Goal: Task Accomplishment & Management: Use online tool/utility

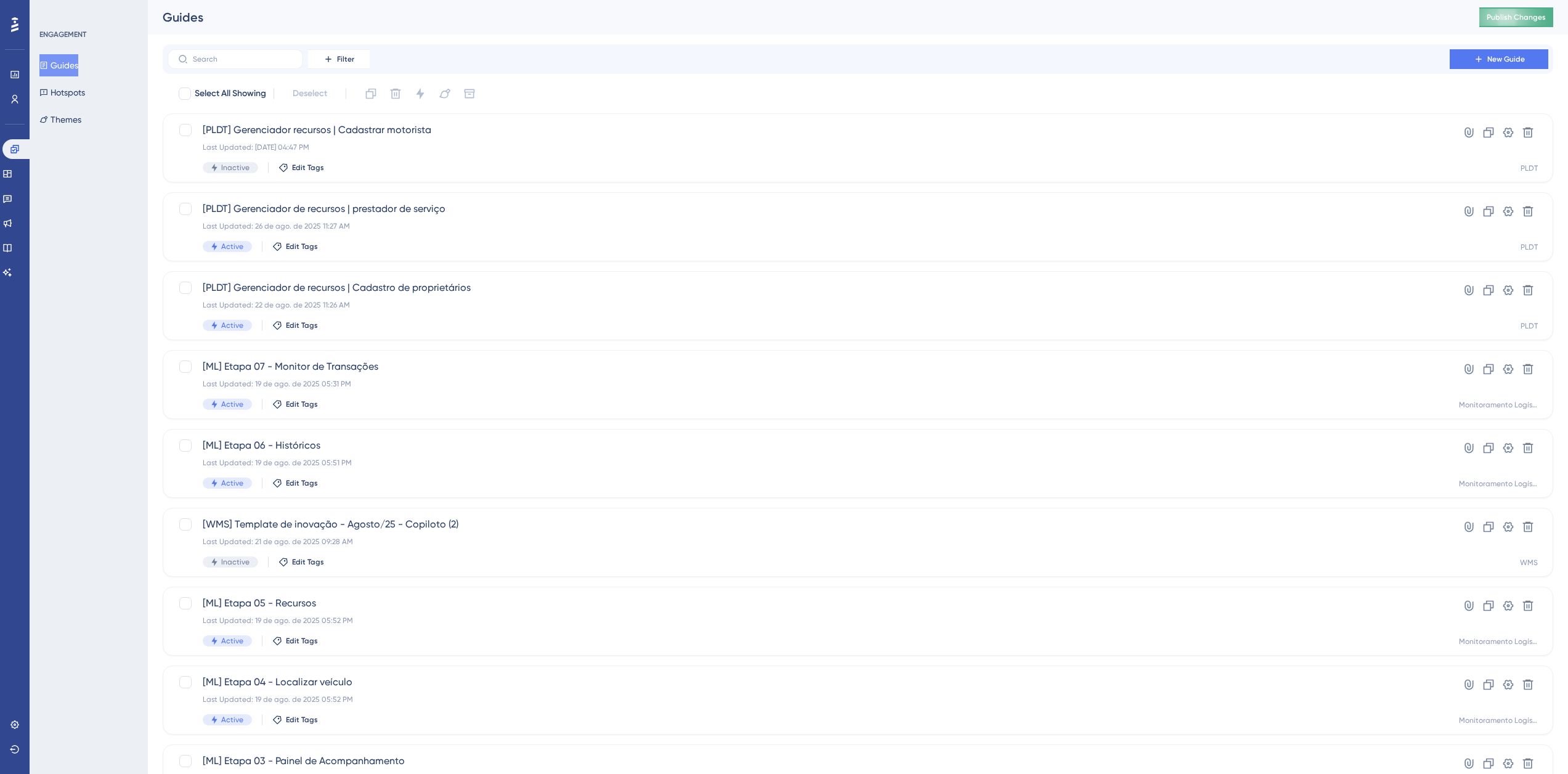
click at [1511, 13] on span "Publish Changes" at bounding box center [1516, 17] width 59 height 10
click at [552, 157] on div "[PLDT] Gerenciador recursos | Cadastrar motorista Last Updated: 26 de ago. de 2…" at bounding box center [808, 148] width 1211 height 51
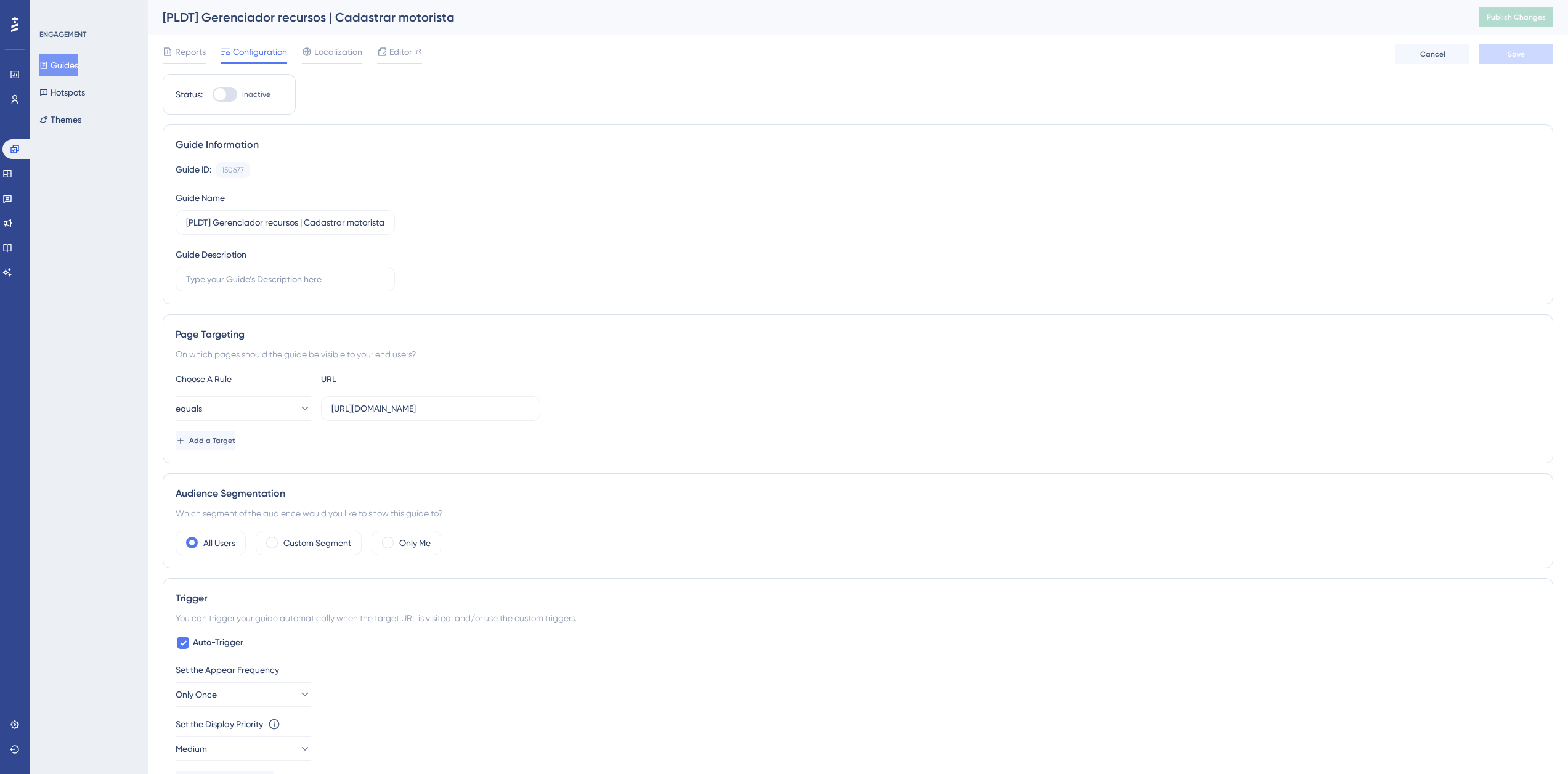
click at [245, 394] on div "Choose A Rule URL equals https://supply.logistica.staging.totvs.app/planodistri…" at bounding box center [858, 411] width 1365 height 79
click at [240, 409] on button "equals" at bounding box center [243, 409] width 135 height 25
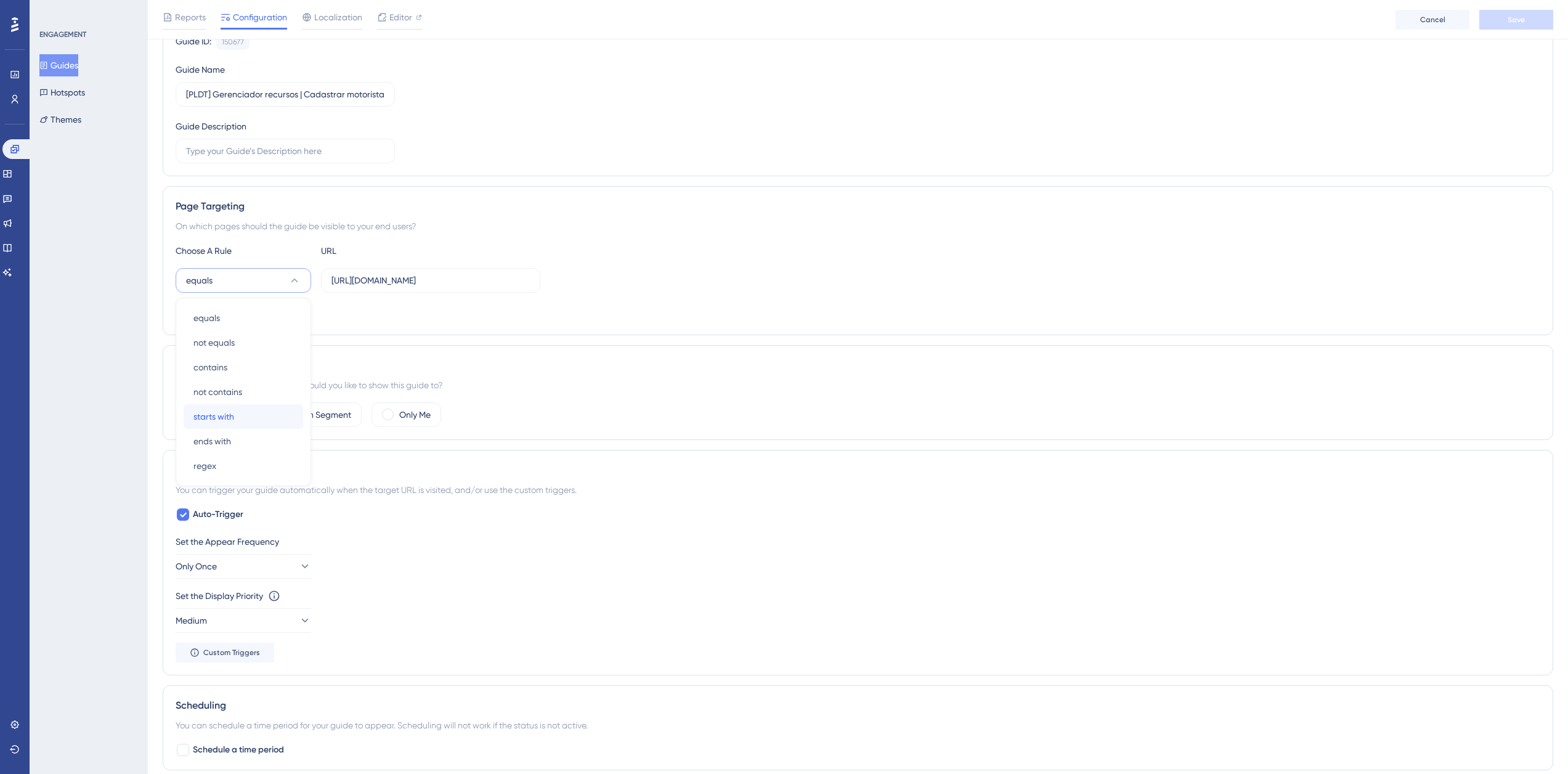
click at [241, 410] on div "starts with starts with" at bounding box center [243, 416] width 100 height 25
click at [1504, 19] on button "Save" at bounding box center [1516, 20] width 74 height 20
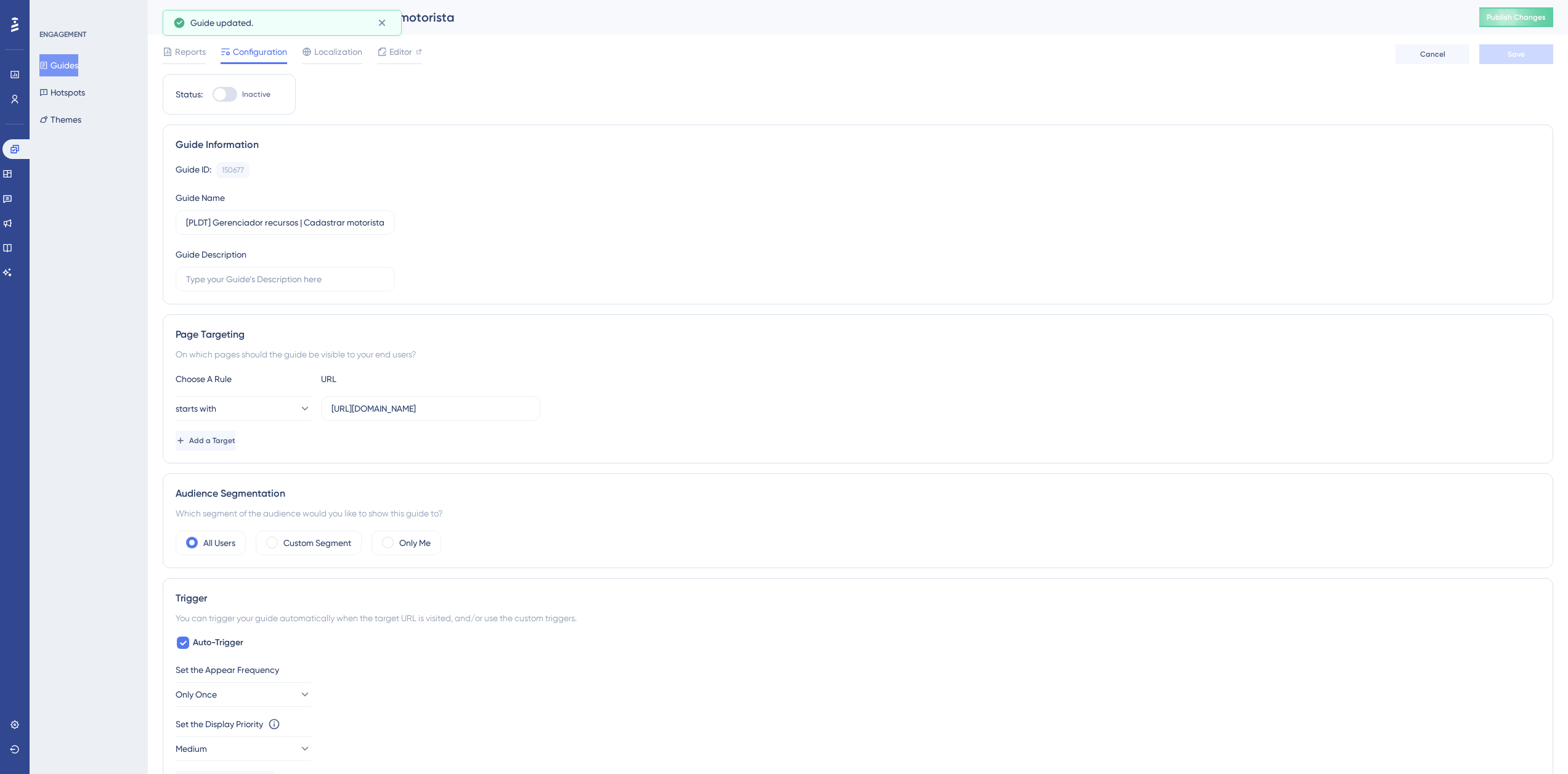
scroll to position [308, 0]
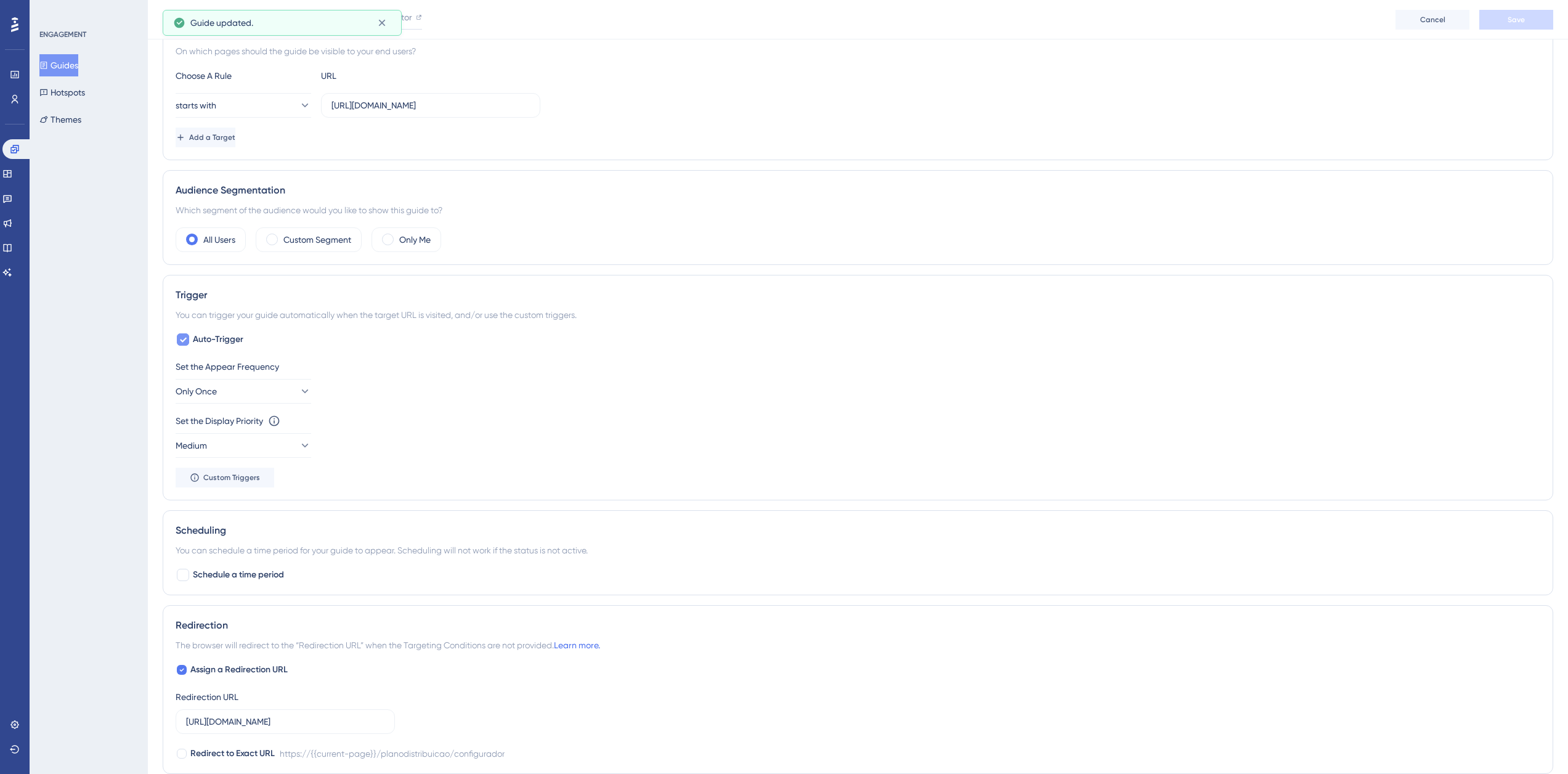
click at [224, 341] on span "Auto-Trigger" at bounding box center [218, 339] width 51 height 15
checkbox input "false"
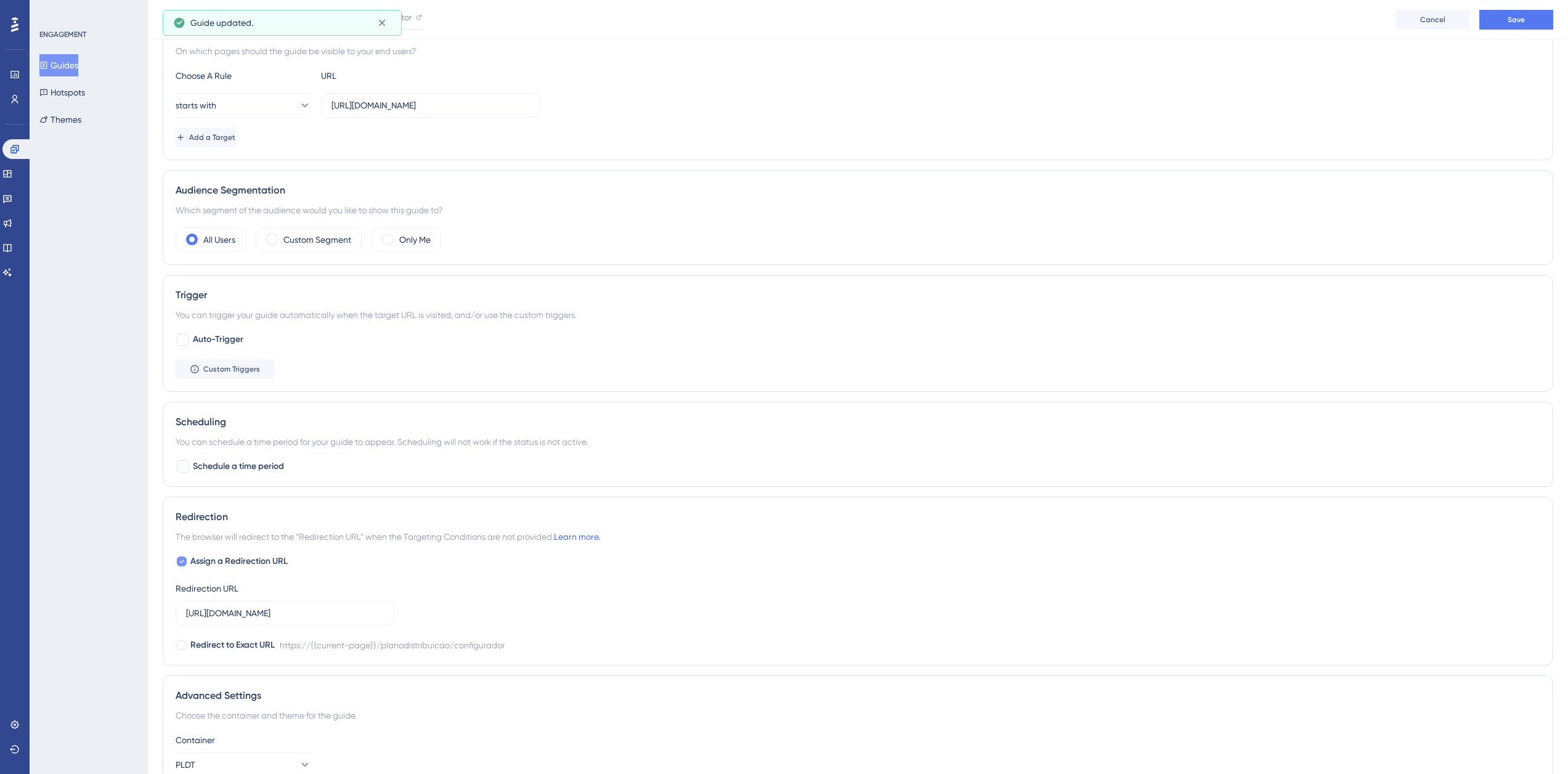
click at [196, 557] on span "Assign a Redirection URL" at bounding box center [239, 562] width 97 height 15
checkbox input "false"
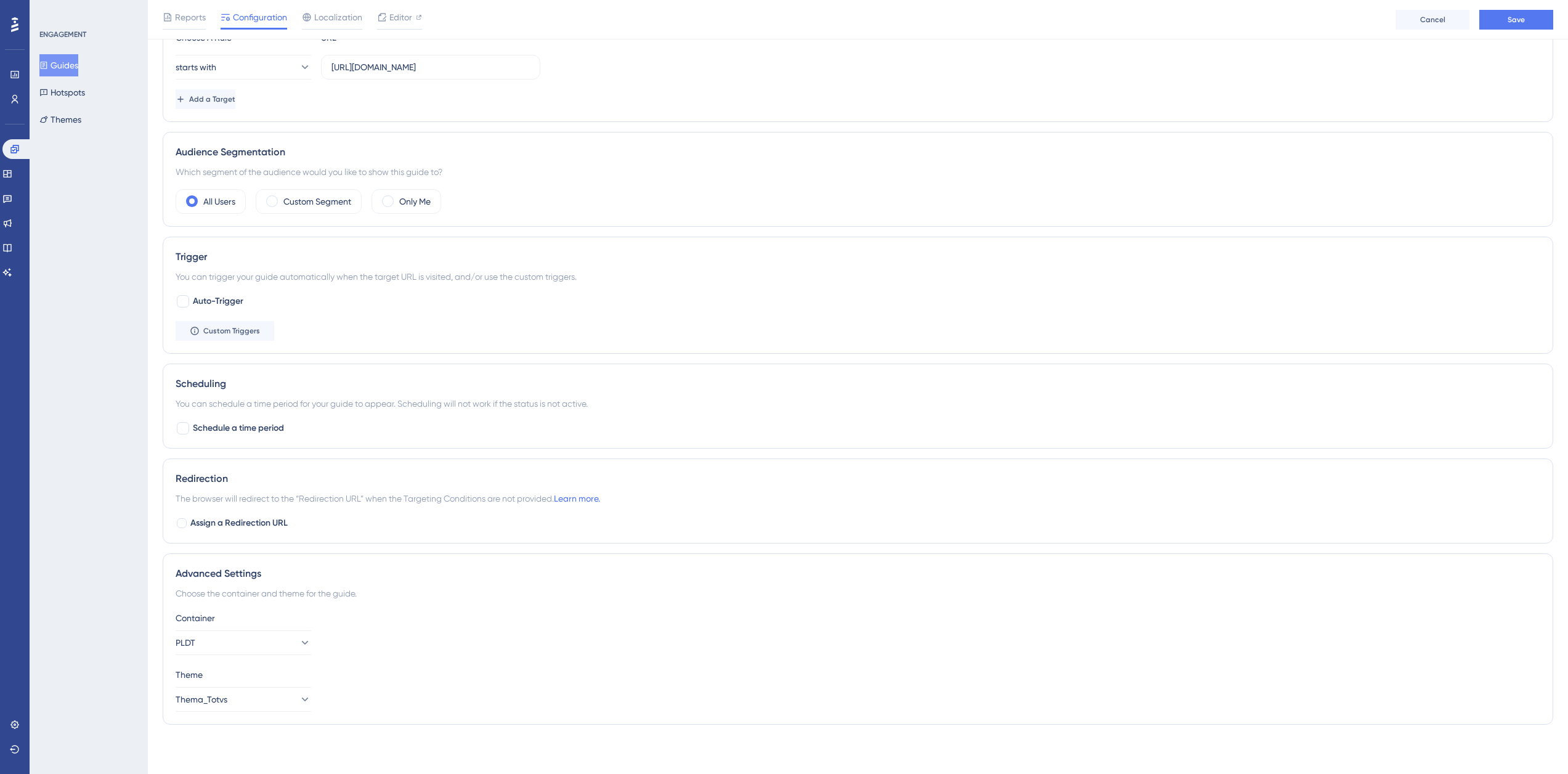
scroll to position [0, 0]
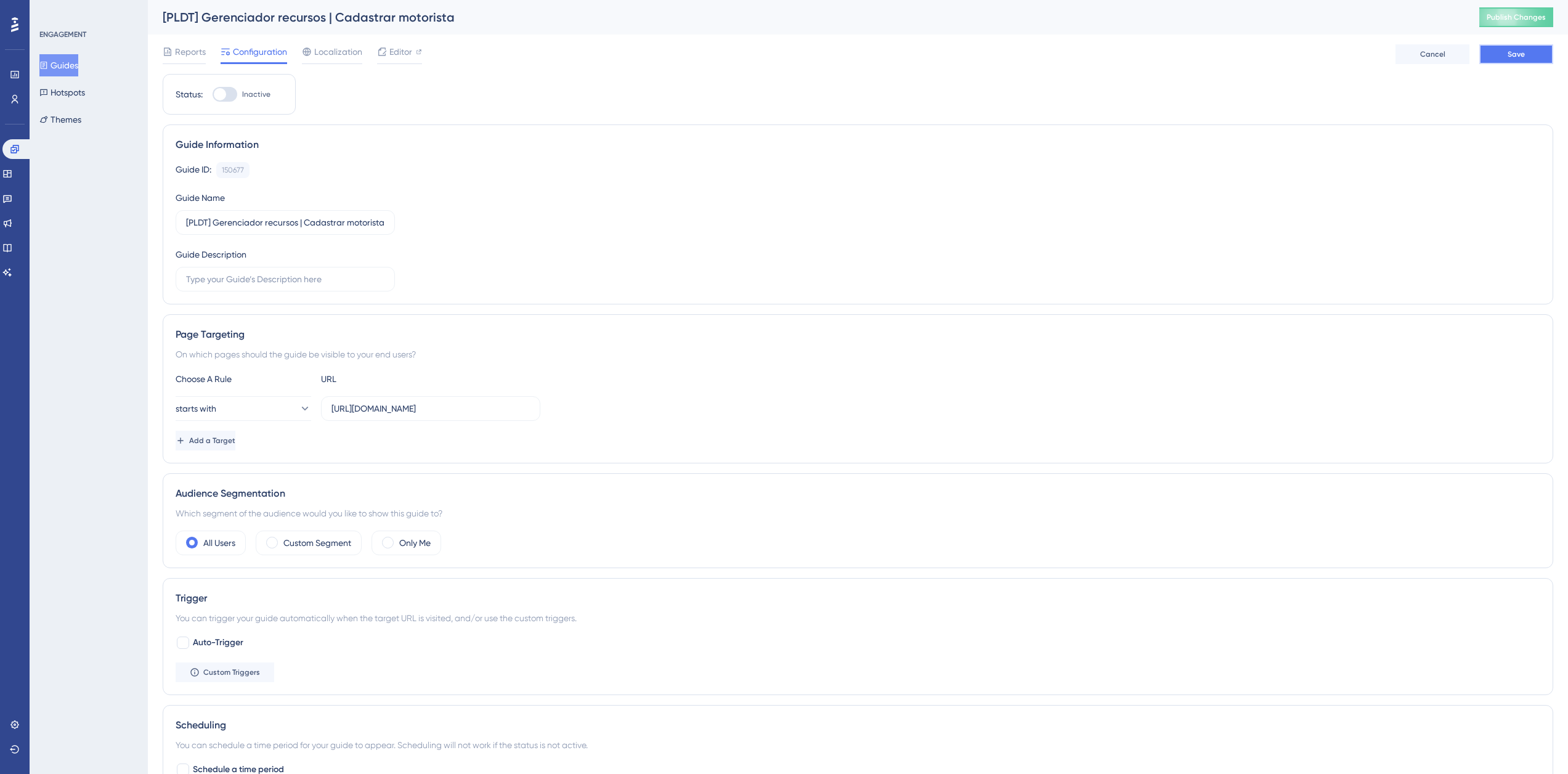
click at [1536, 45] on button "Save" at bounding box center [1516, 54] width 74 height 20
click at [240, 107] on div "Status: Inactive" at bounding box center [229, 94] width 133 height 41
click at [243, 97] on span "Inactive" at bounding box center [256, 95] width 28 height 10
click at [212, 95] on input "Inactive" at bounding box center [212, 95] width 1 height 1
checkbox input "true"
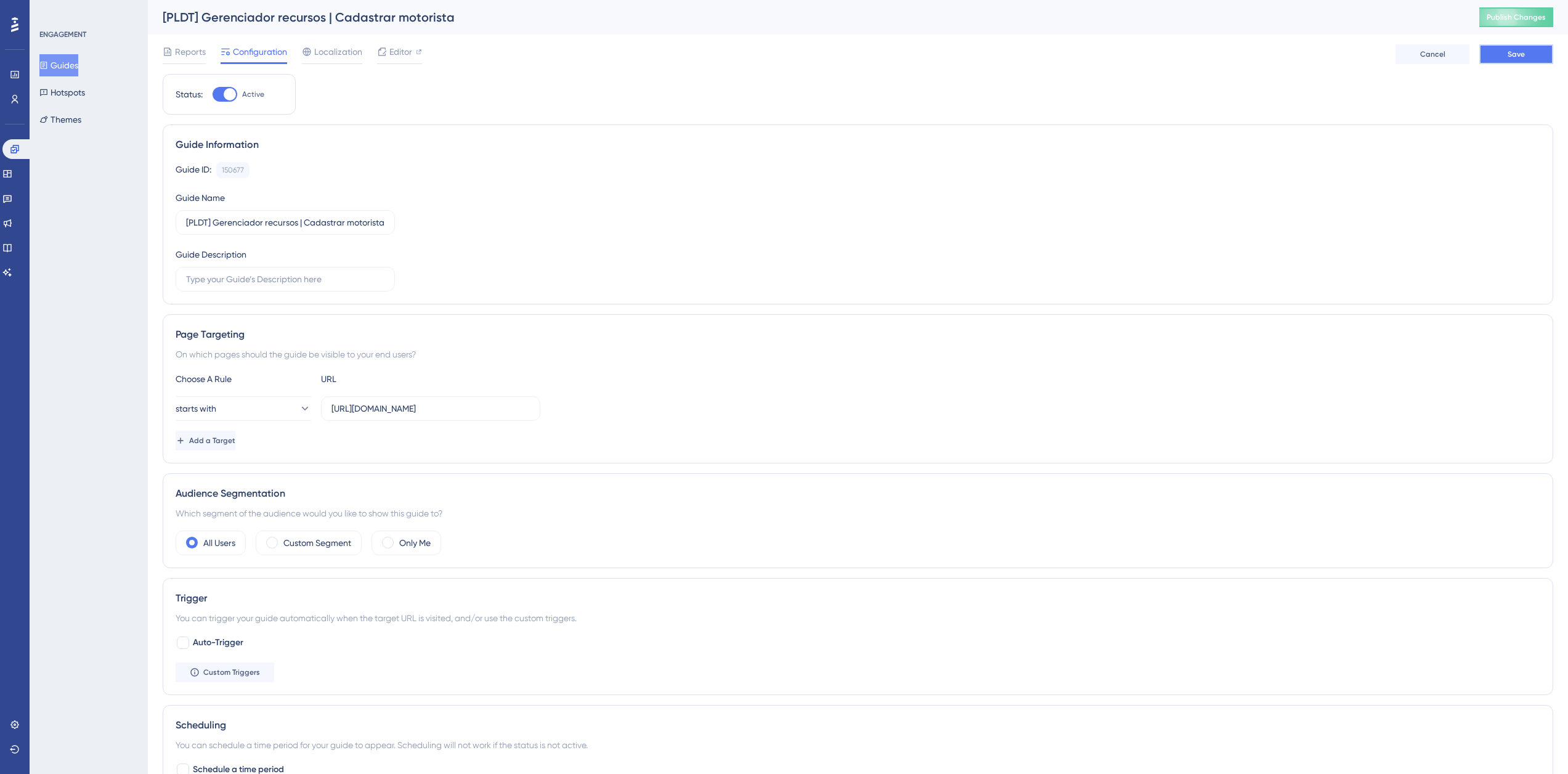
click at [1489, 50] on button "Save" at bounding box center [1516, 54] width 74 height 20
click at [1503, 29] on div "[PLDT] Gerenciador recursos | Cadastrar motorista Publish Changes" at bounding box center [857, 17] width 1420 height 35
click at [1509, 24] on button "Publish Changes" at bounding box center [1516, 17] width 74 height 20
click at [11, 178] on icon at bounding box center [7, 173] width 8 height 7
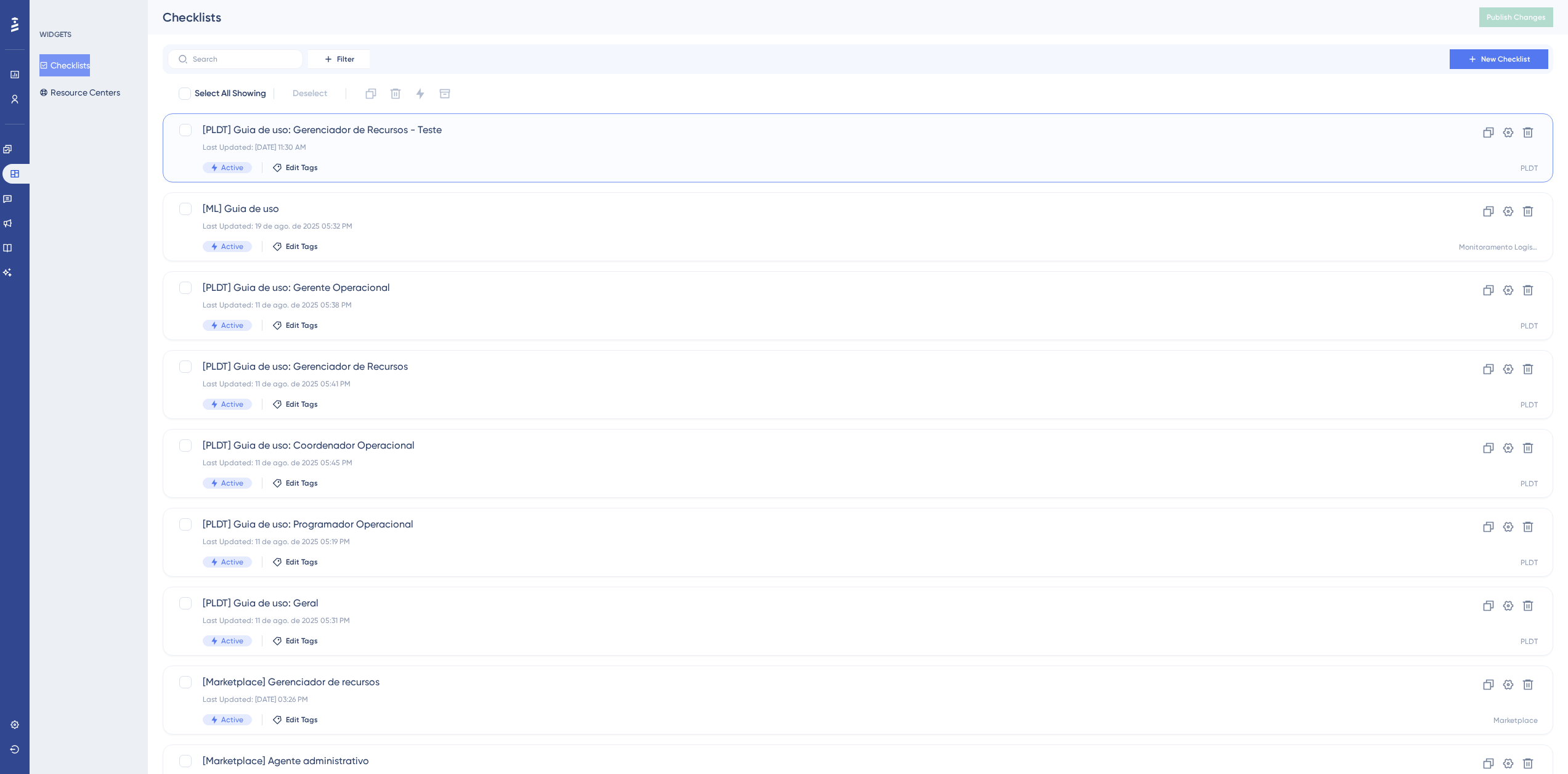
click at [401, 138] on div "[PLDT] Guia de uso: Gerenciador de Recursos - Teste Last Updated: 22 de ago. de…" at bounding box center [808, 148] width 1211 height 51
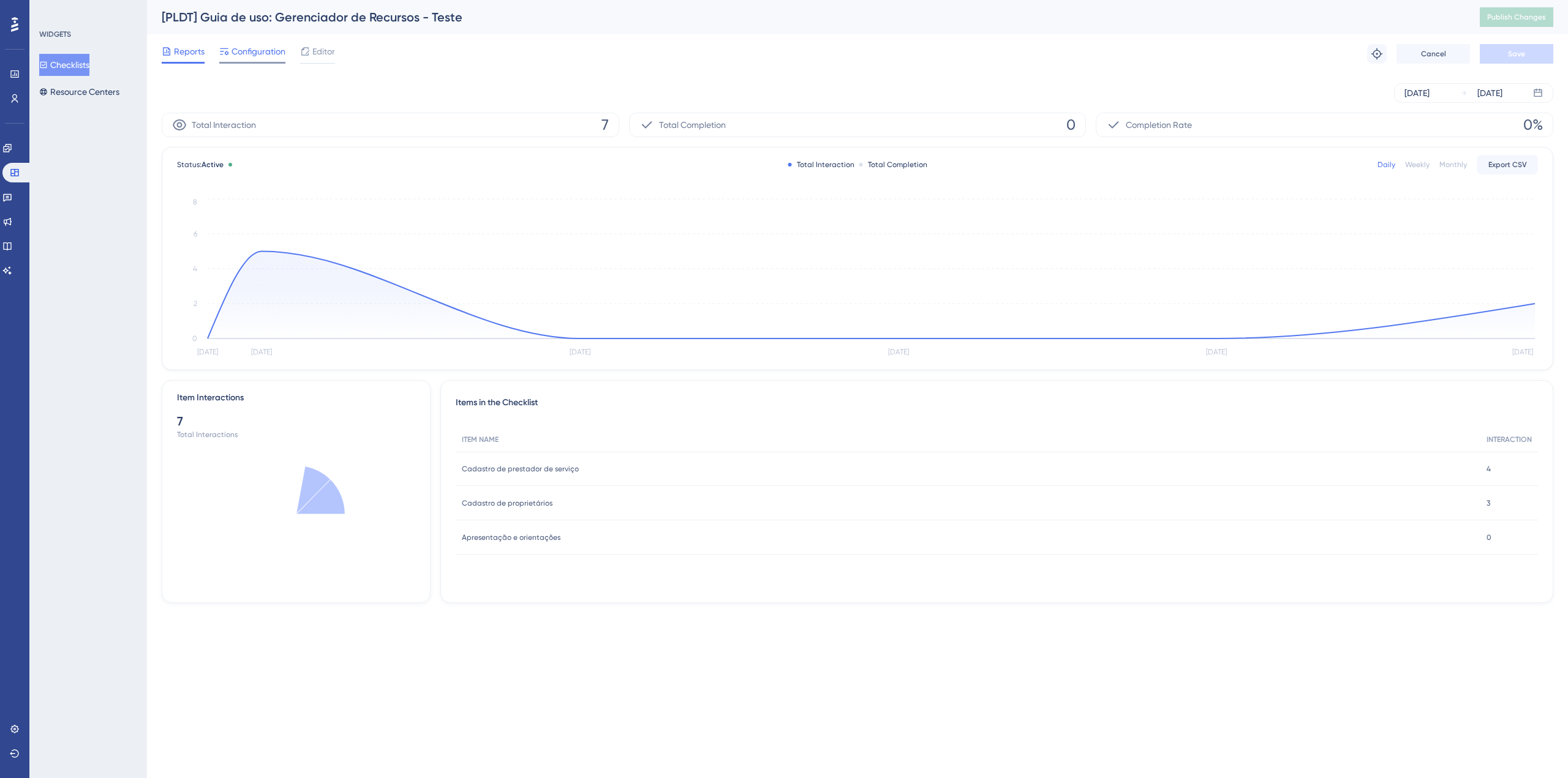
click at [245, 59] on span "Configuration" at bounding box center [258, 51] width 54 height 15
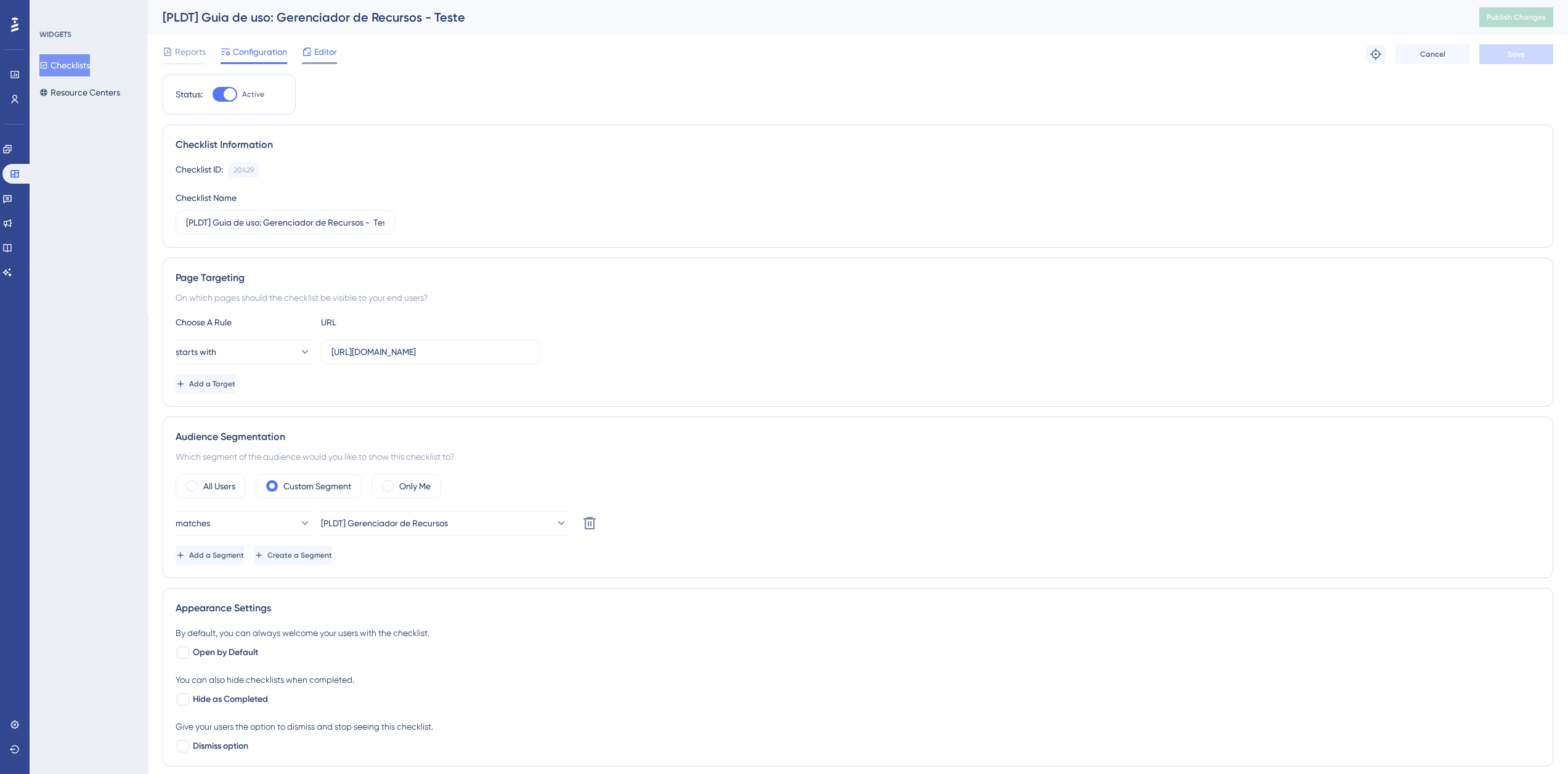
click at [311, 56] on div at bounding box center [307, 51] width 10 height 15
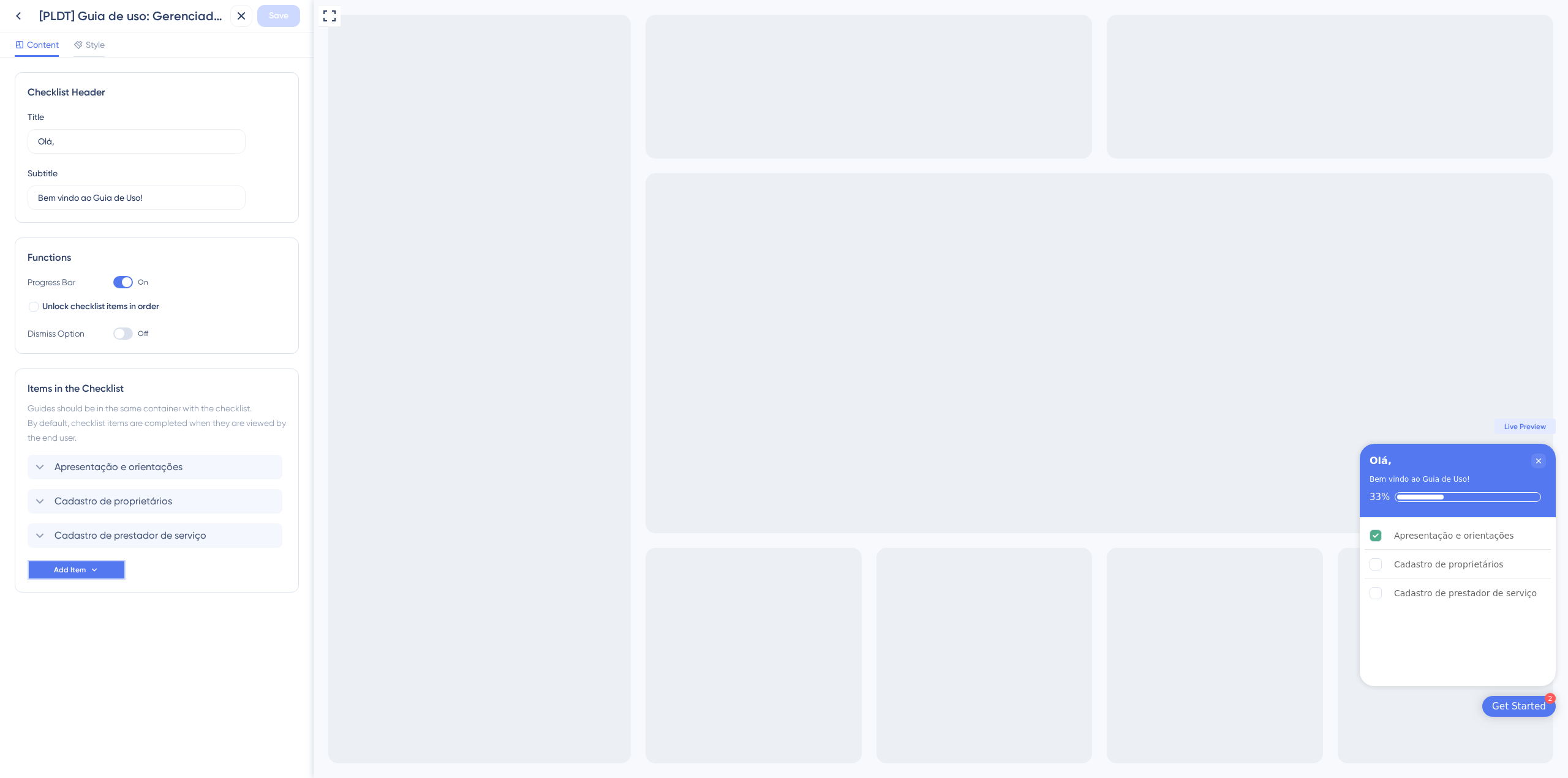
click at [106, 576] on button "Add Item" at bounding box center [76, 570] width 98 height 20
click at [100, 604] on div "Guide Guide" at bounding box center [77, 605] width 63 height 25
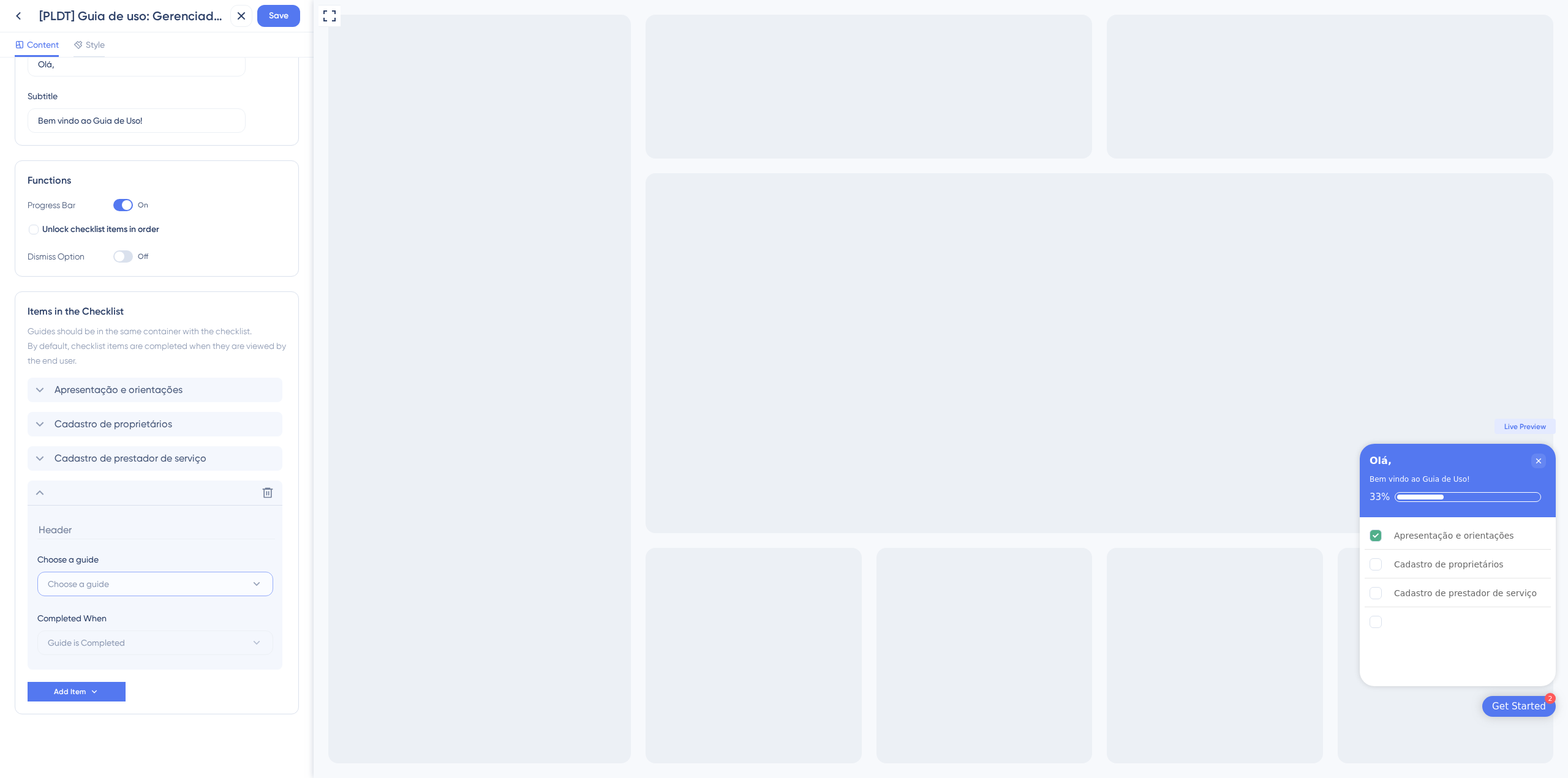
click at [132, 592] on button "Choose a guide" at bounding box center [155, 584] width 236 height 25
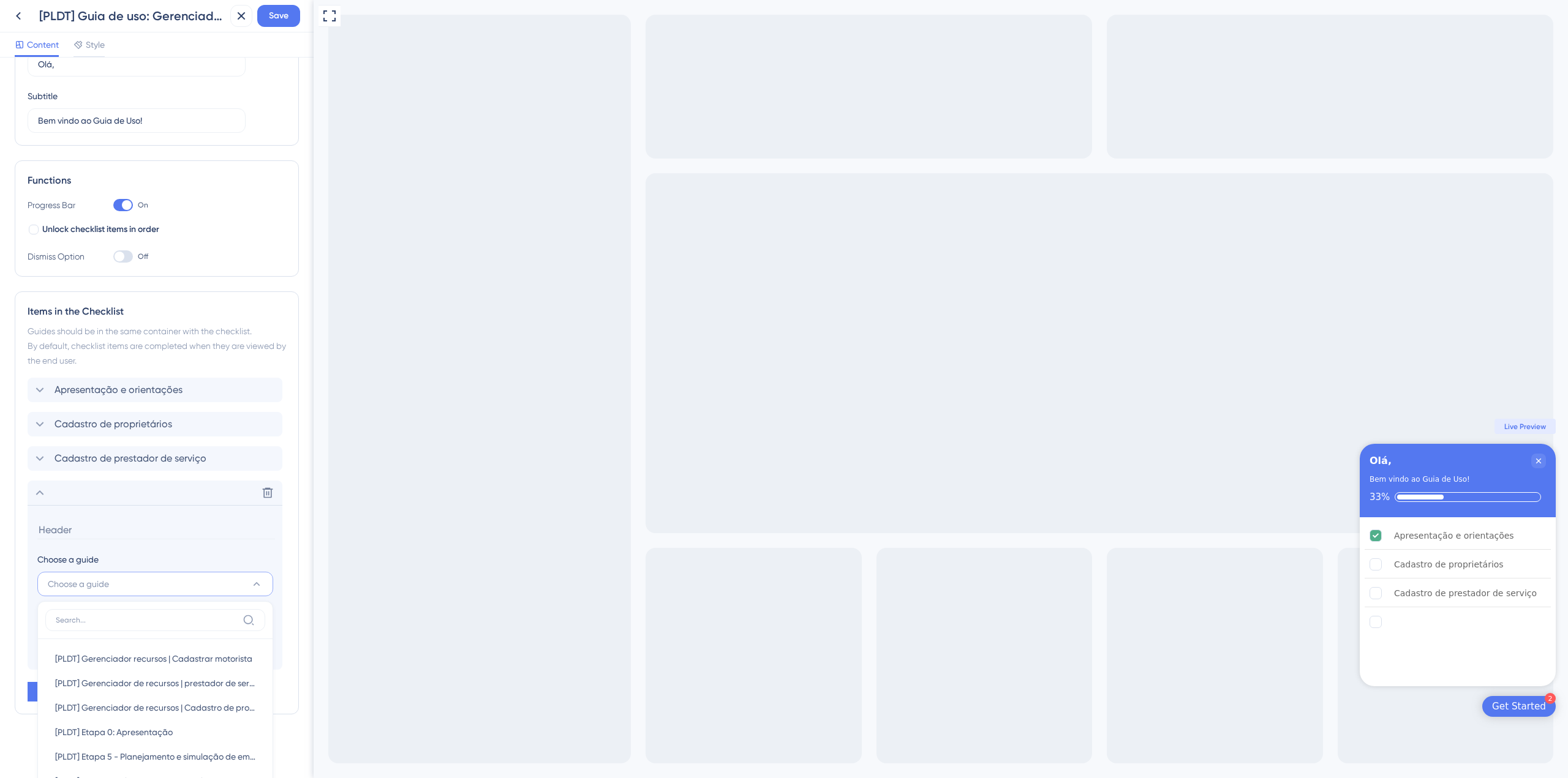
scroll to position [382, 0]
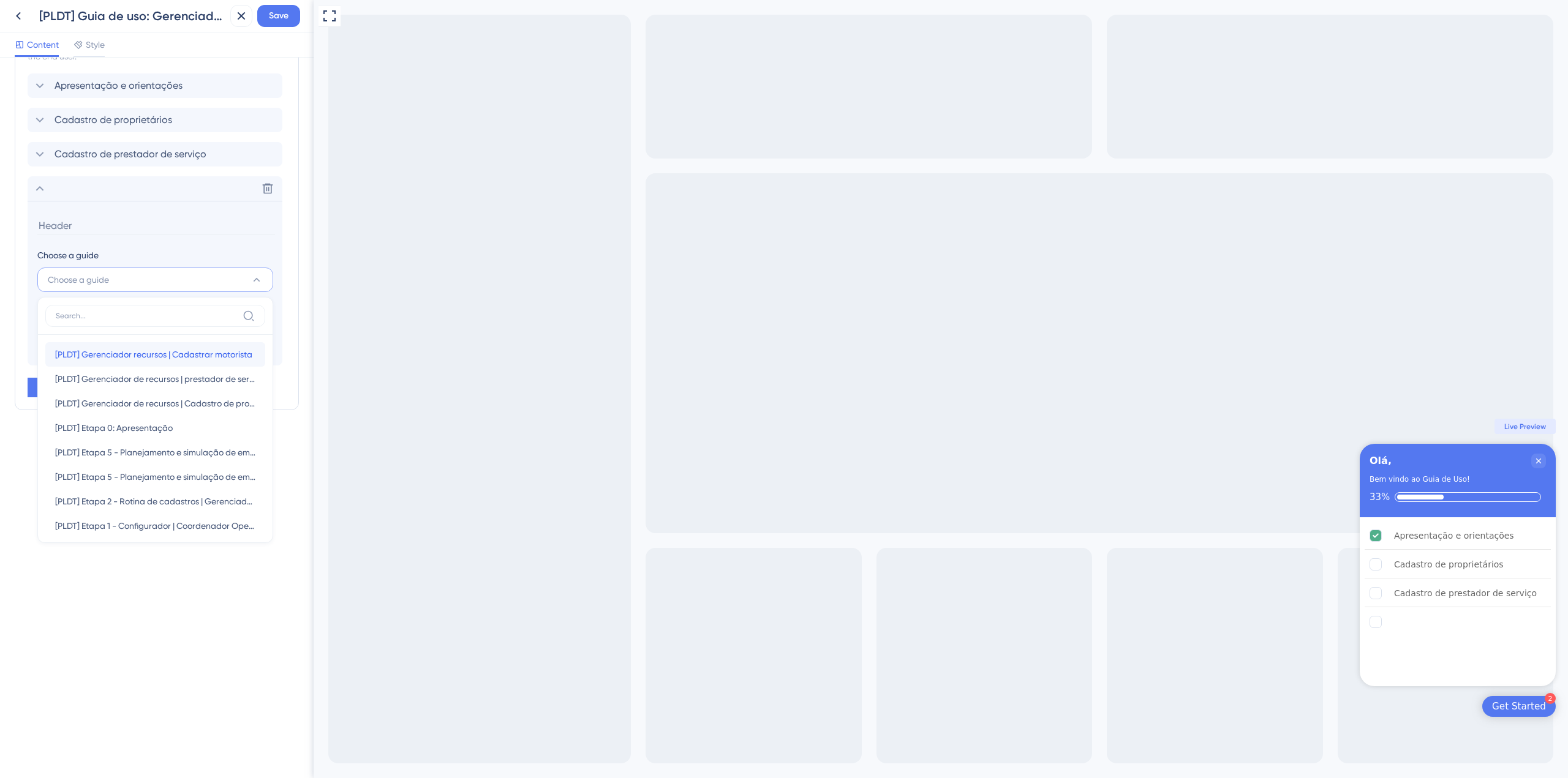
click at [171, 364] on div "[PLDT] Gerenciador recursos | Cadastrar motorista [PLDT] Gerenciador recursos |…" at bounding box center [155, 354] width 200 height 25
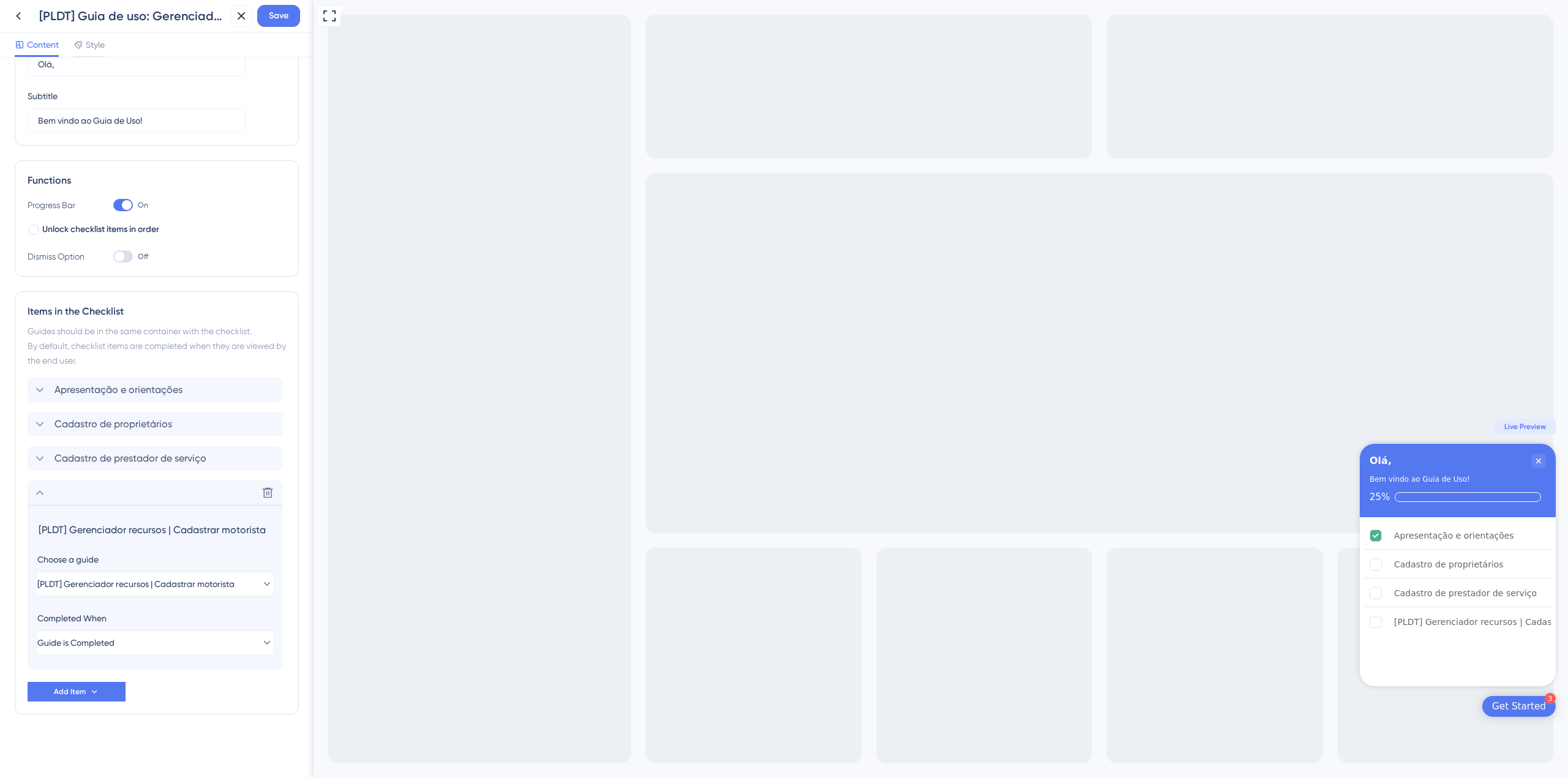
drag, startPoint x: 173, startPoint y: 527, endPoint x: 11, endPoint y: 532, distance: 162.1
click at [12, 532] on div "Checklist Header Title Olá, Subtitle Bem vindo ao Guia de Uso! Functions Progre…" at bounding box center [157, 418] width 313 height 720
type input "Cadastrar motorista"
click at [197, 494] on div "Delete" at bounding box center [154, 493] width 255 height 25
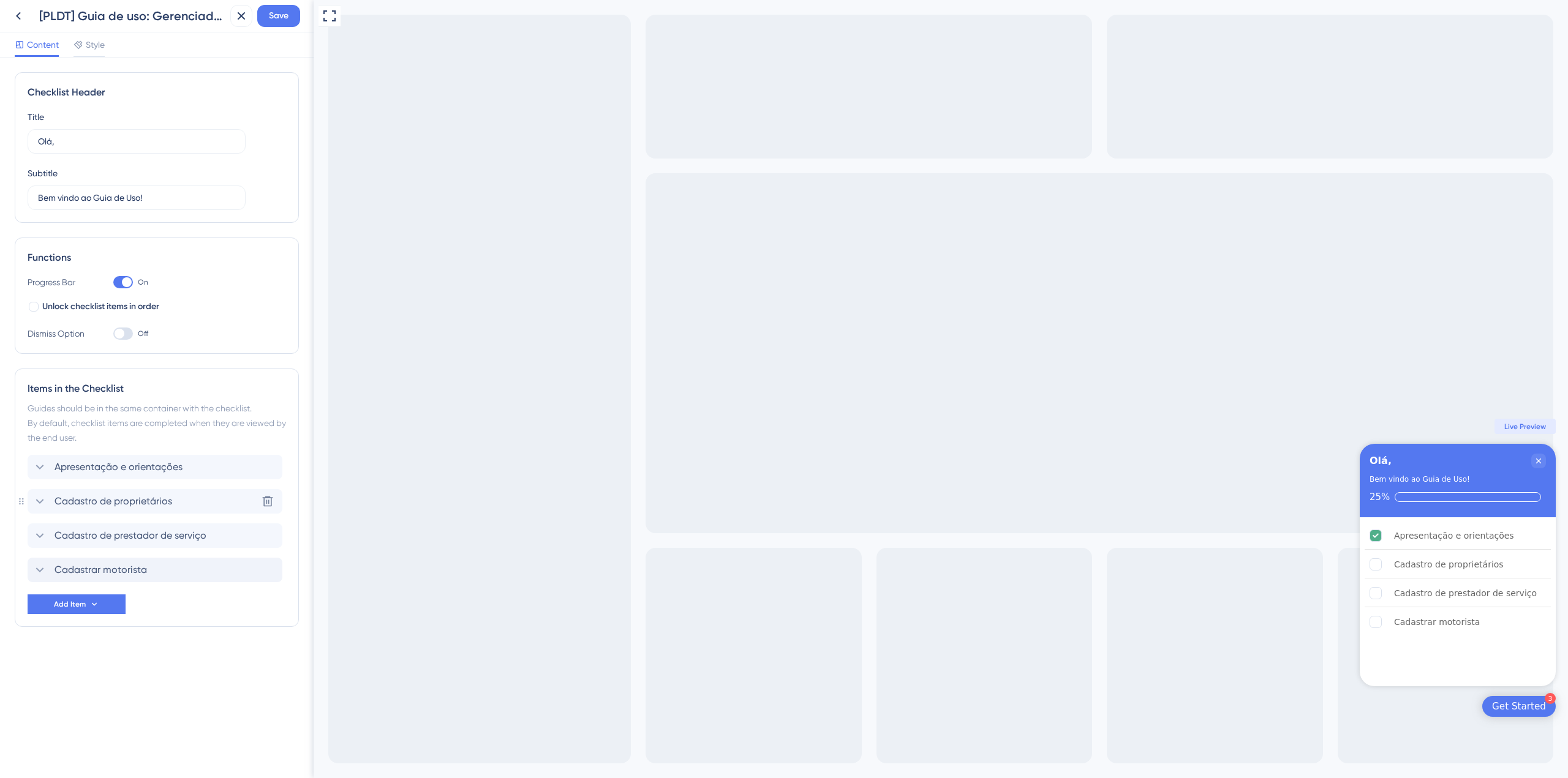
scroll to position [0, 0]
click at [289, 9] on button "Save" at bounding box center [279, 16] width 43 height 22
click at [19, 12] on icon at bounding box center [18, 16] width 15 height 15
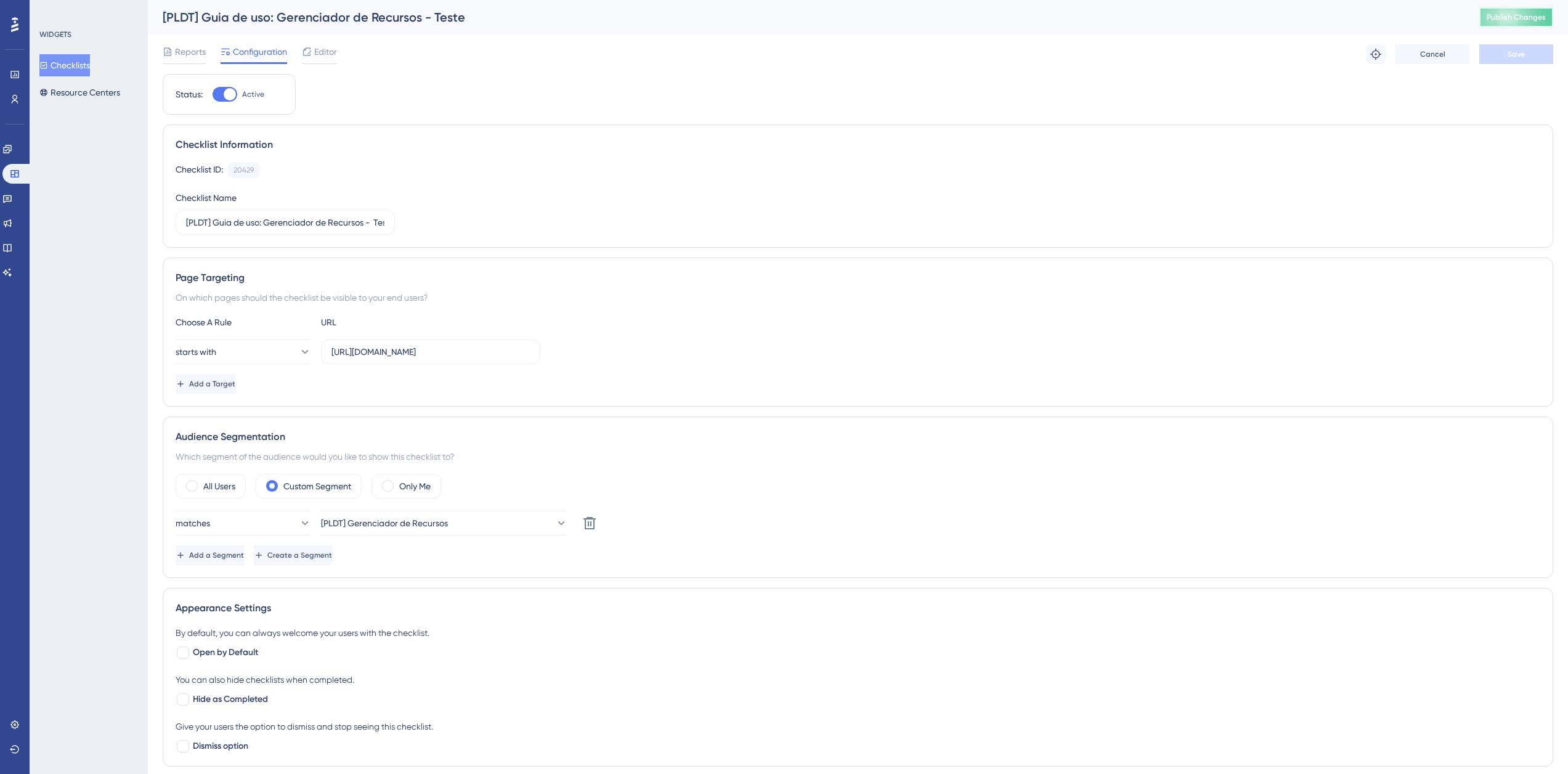
click at [1527, 22] on span "Publish Changes" at bounding box center [1516, 17] width 59 height 10
click at [111, 87] on button "Resource Centers" at bounding box center [80, 92] width 80 height 22
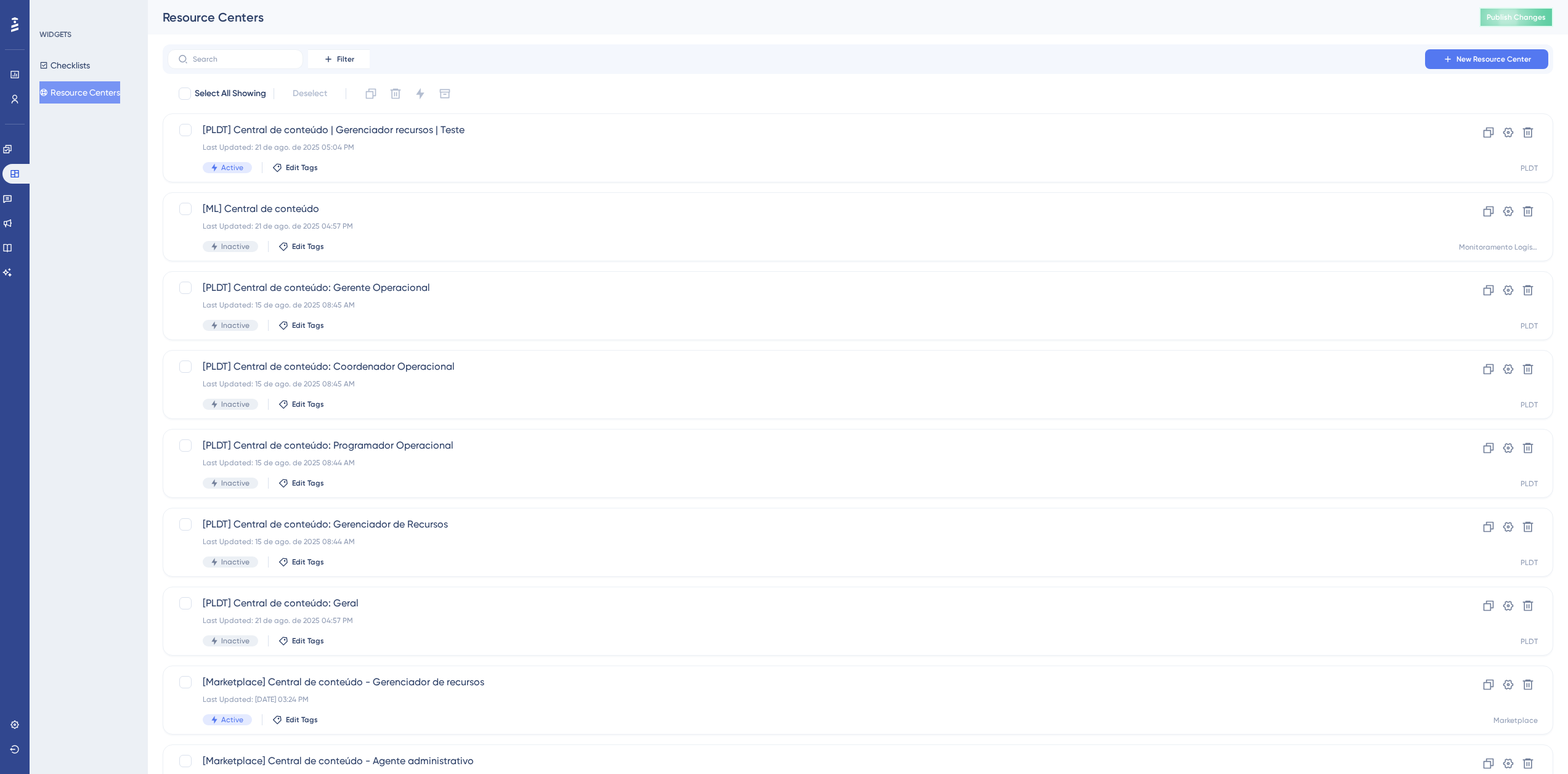
click at [1520, 21] on span "Publish Changes" at bounding box center [1516, 17] width 59 height 10
click at [12, 144] on icon at bounding box center [7, 149] width 10 height 10
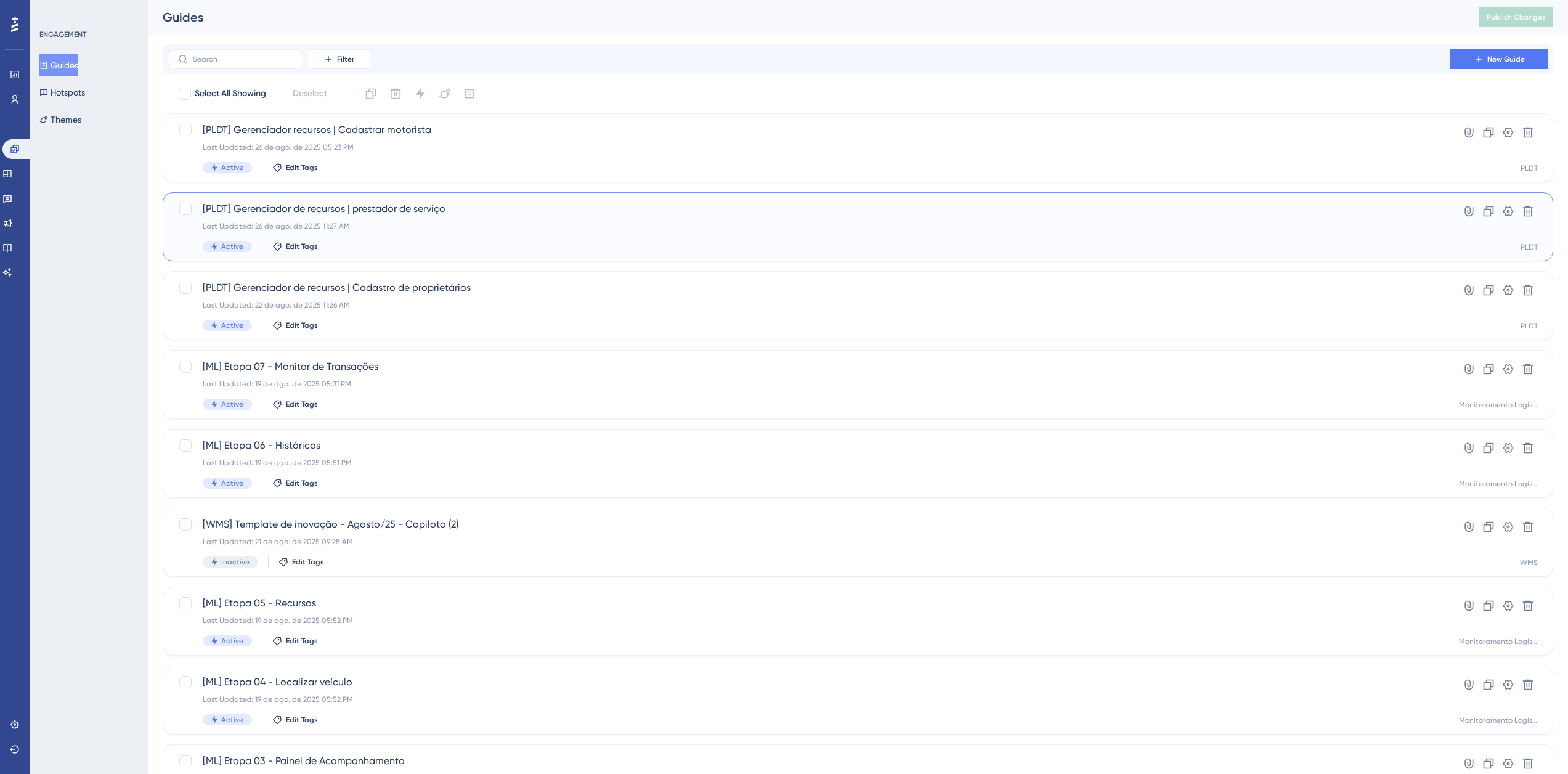
click at [474, 199] on div "[PLDT] Gerenciador de recursos | prestador de serviço Last Updated: 26 de ago. …" at bounding box center [857, 226] width 1391 height 69
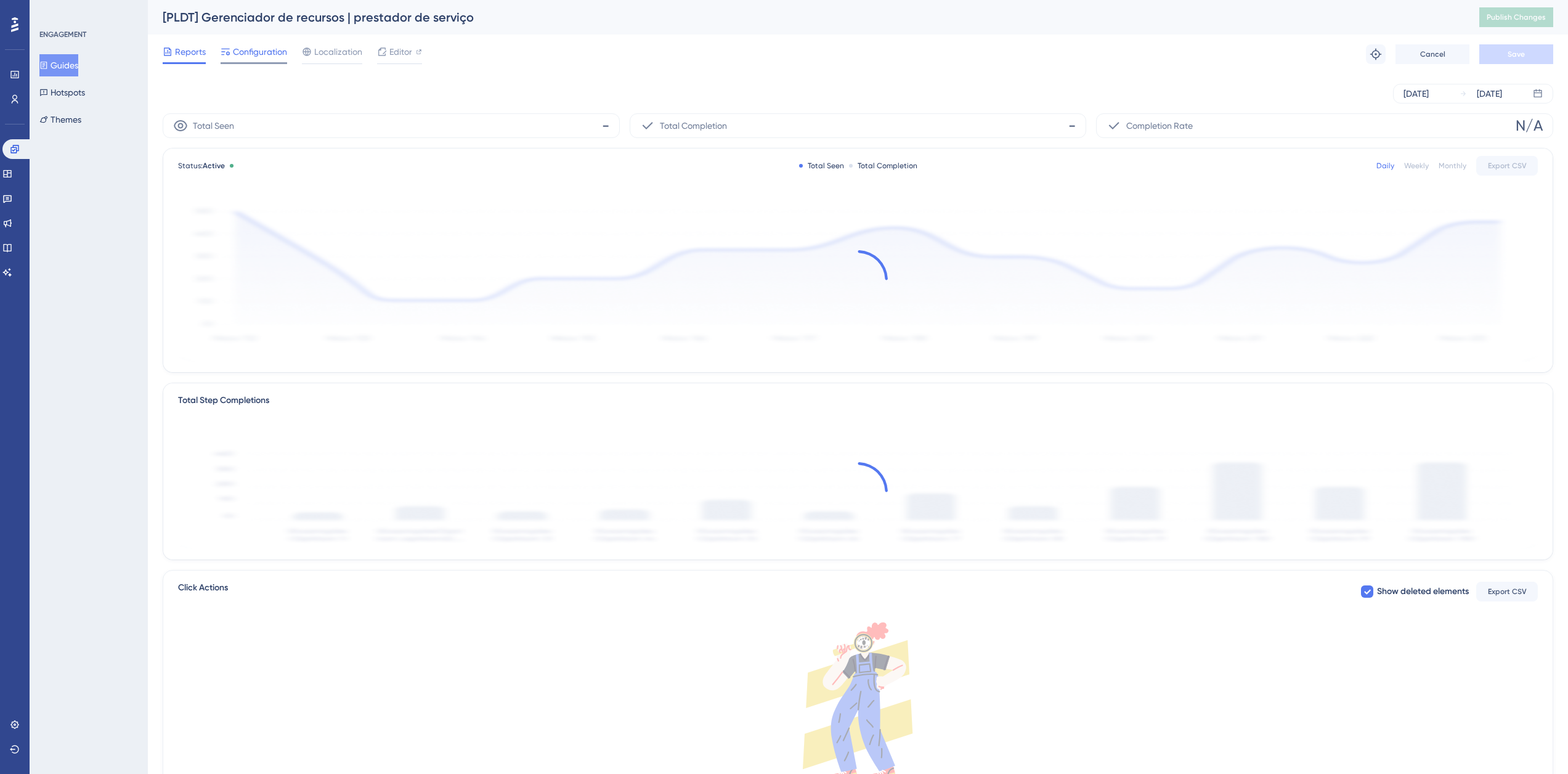
click at [265, 59] on div "Configuration" at bounding box center [254, 54] width 66 height 20
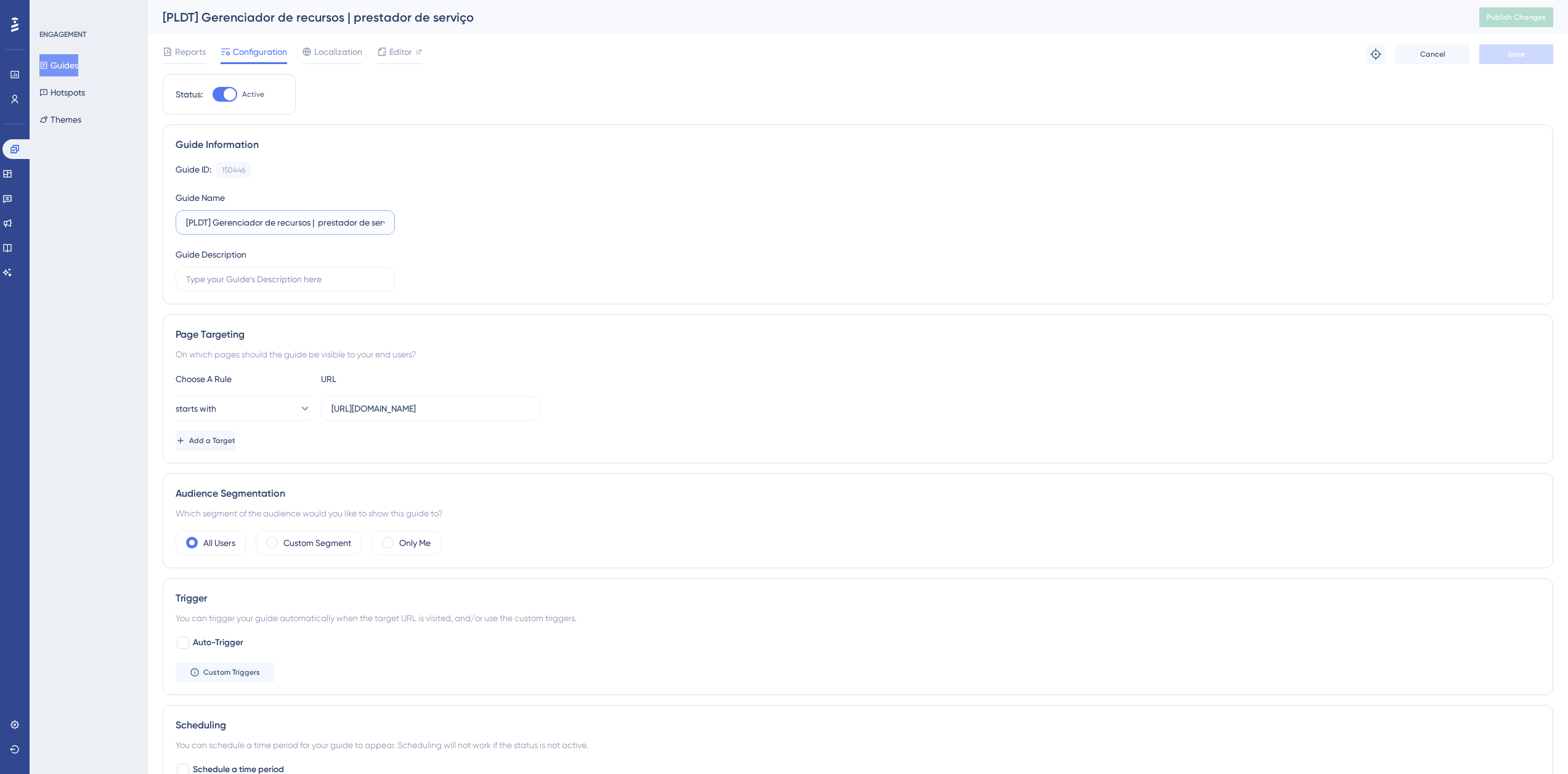
drag, startPoint x: 322, startPoint y: 219, endPoint x: 323, endPoint y: 233, distance: 14.0
click at [323, 233] on label "[PLDT] Gerenciador de recursos | prestador de serviço" at bounding box center [285, 222] width 219 height 25
type input "[PLDT] Gerenciador de recursos | Prestador de serviço"
click at [1527, 55] on button "Save" at bounding box center [1516, 54] width 74 height 20
click at [1536, 8] on button "Publish Changes" at bounding box center [1516, 17] width 74 height 20
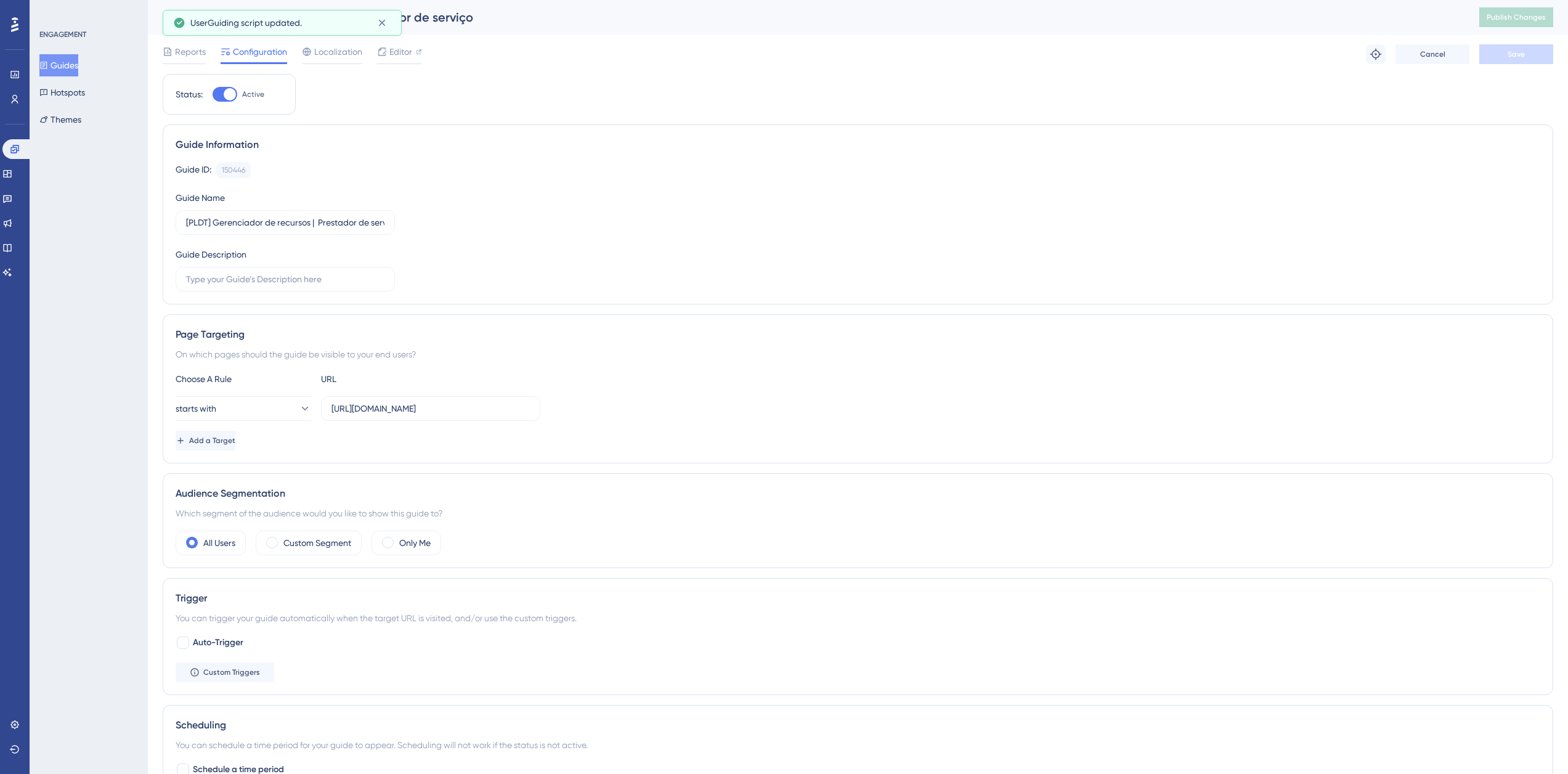
click at [75, 62] on button "Guides" at bounding box center [59, 65] width 39 height 22
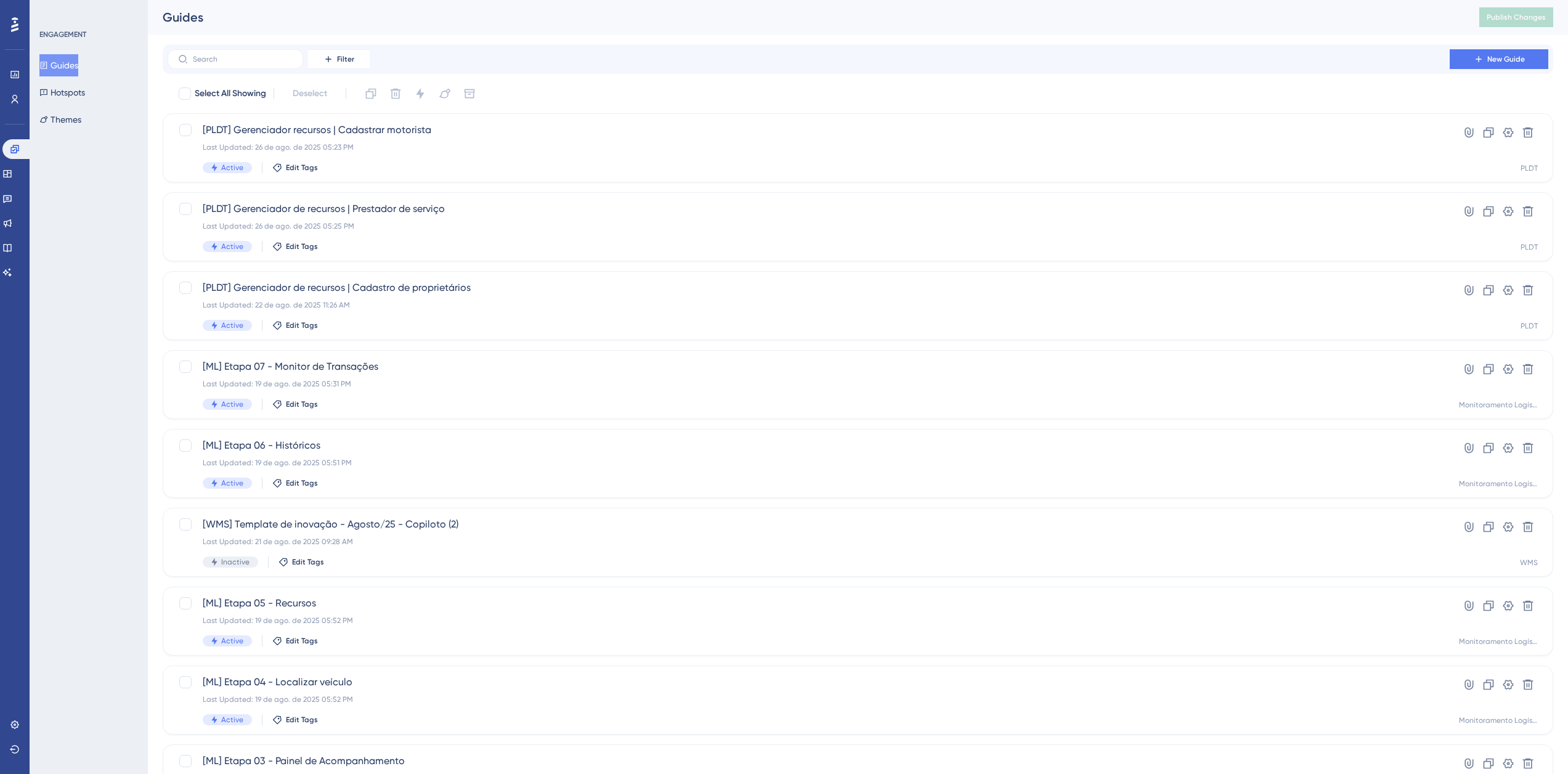
click at [176, 21] on div "Guides" at bounding box center [805, 17] width 1286 height 17
click at [66, 64] on button "Guides" at bounding box center [59, 65] width 39 height 22
drag, startPoint x: 1502, startPoint y: 59, endPoint x: 1254, endPoint y: 114, distance: 254.0
click at [1502, 59] on span "New Guide" at bounding box center [1505, 59] width 37 height 10
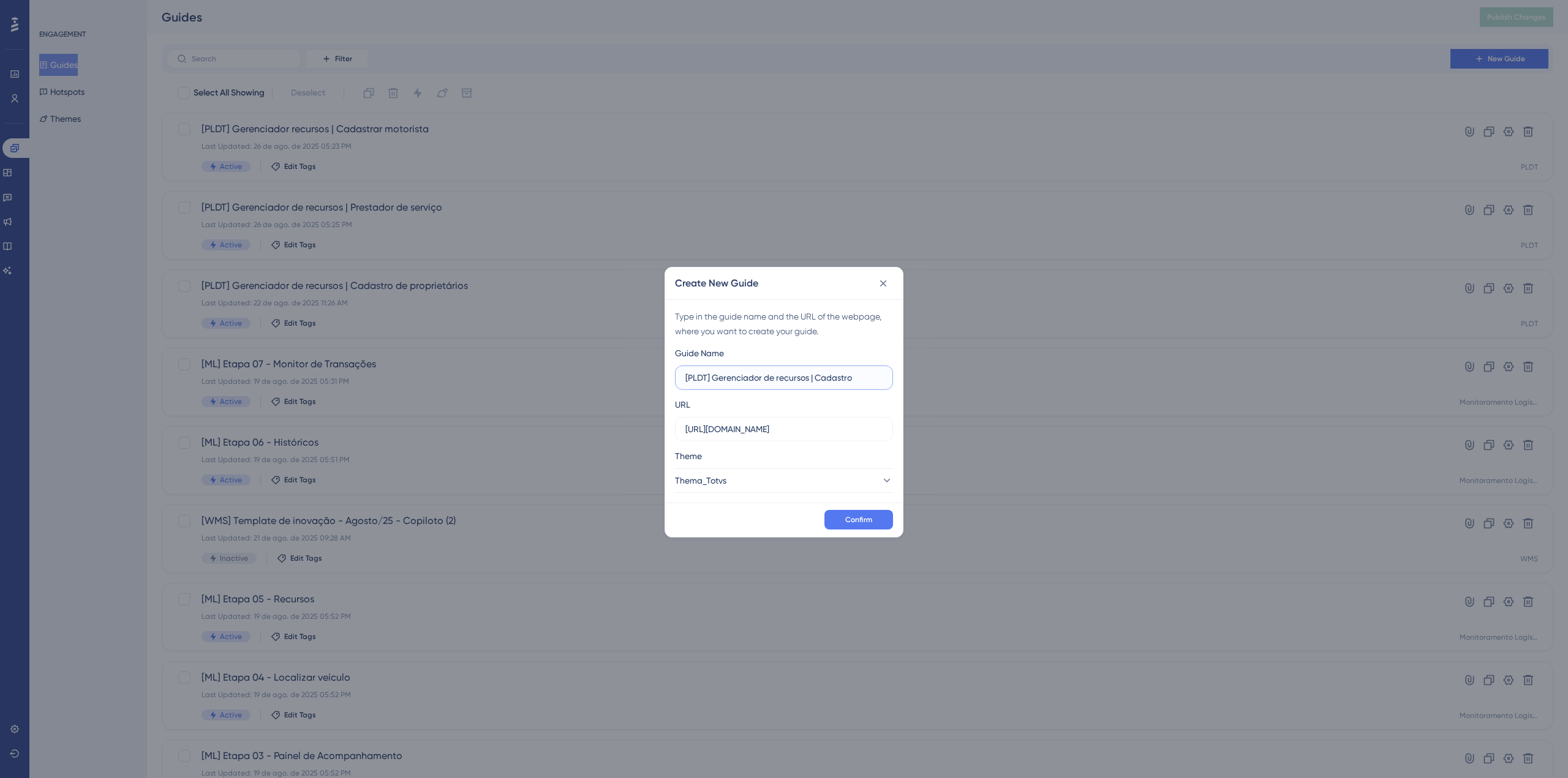
paste input "Cadastrar tipo de veículo"
drag, startPoint x: 821, startPoint y: 377, endPoint x: 785, endPoint y: 386, distance: 37.1
click at [785, 386] on label "[PLDT] Gerenciador de recursos | Cadastro Cadastrar tipo de veículo" at bounding box center [784, 378] width 218 height 25
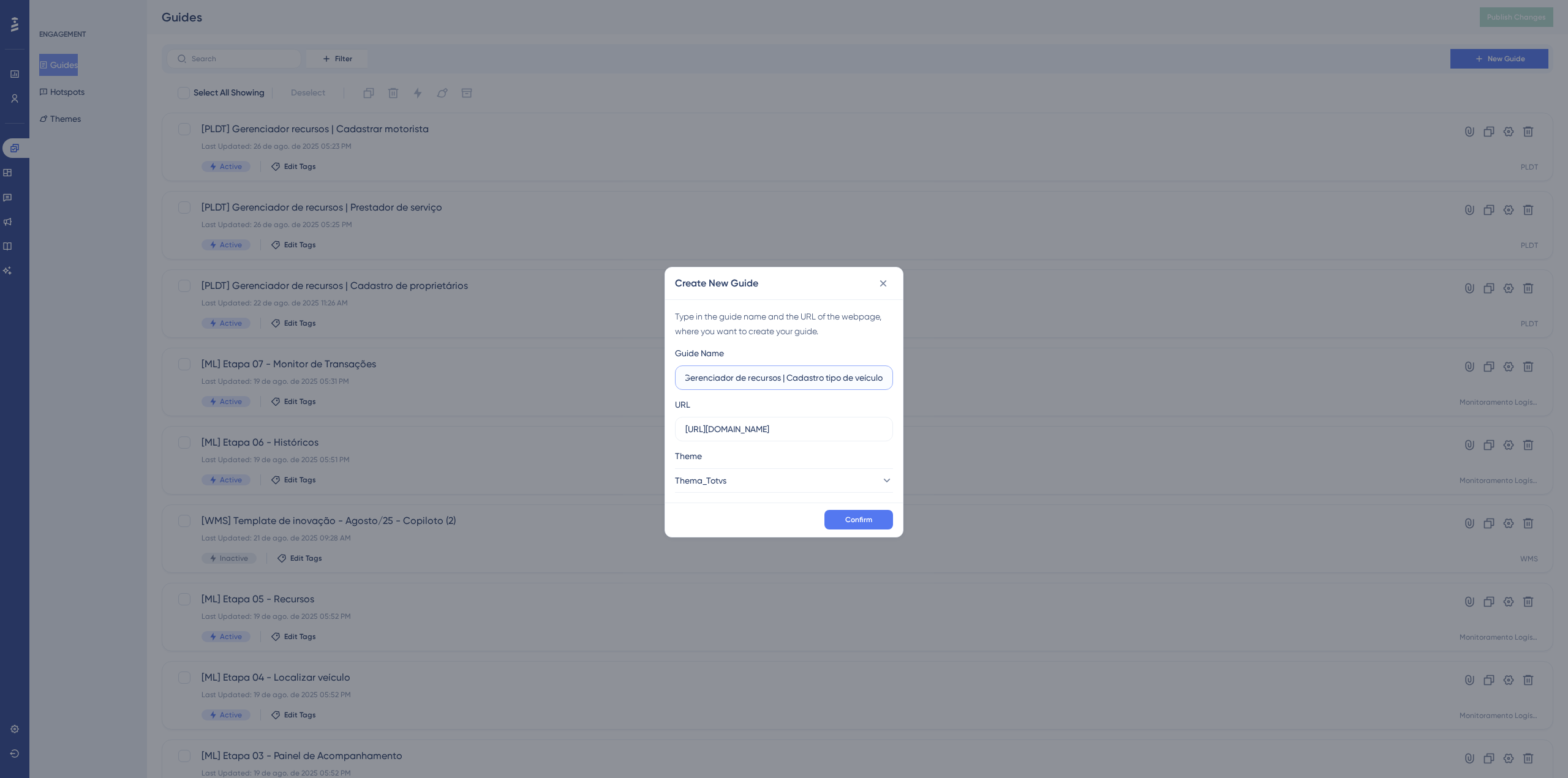
type input "[PLDT] Gerenciador de recursos | Cadastro tipo de veículo"
click at [806, 439] on label "https://demo.logistica.totvs.app" at bounding box center [784, 429] width 218 height 25
click at [806, 436] on input "https://demo.logistica.totvs.app" at bounding box center [783, 429] width 197 height 13
click at [805, 439] on label "https://demo.logistica.totvs.app" at bounding box center [784, 429] width 218 height 25
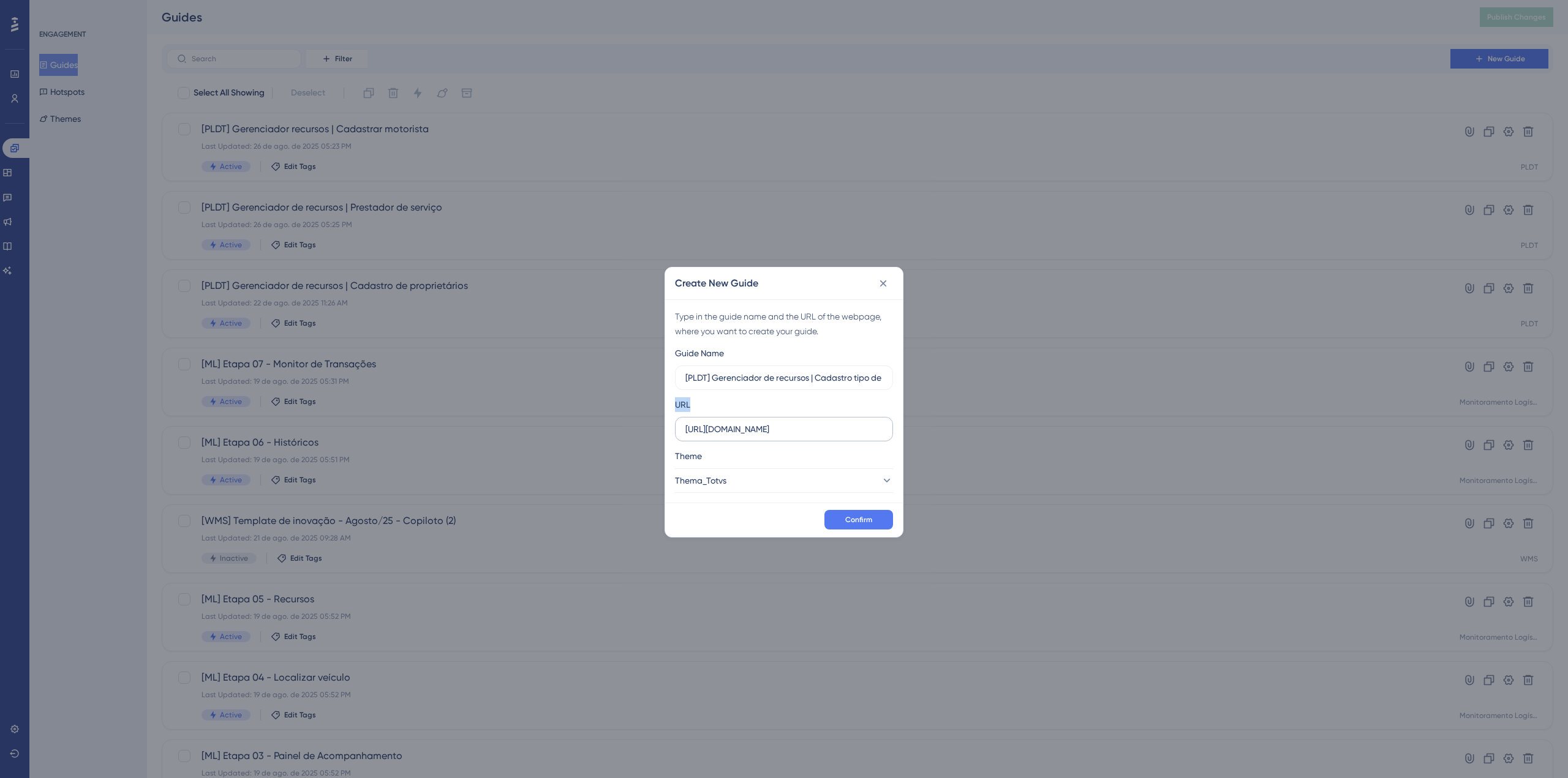
click at [805, 436] on input "https://demo.logistica.totvs.app" at bounding box center [783, 429] width 197 height 13
click at [805, 439] on label "https://demo.logistica.totvs.app" at bounding box center [784, 429] width 218 height 25
click at [805, 436] on input "https://demo.logistica.totvs.app" at bounding box center [783, 429] width 197 height 13
click at [805, 439] on label "https://demo.logistica.totvs.app" at bounding box center [784, 429] width 218 height 25
click at [805, 436] on input "https://demo.logistica.totvs.app" at bounding box center [783, 429] width 197 height 13
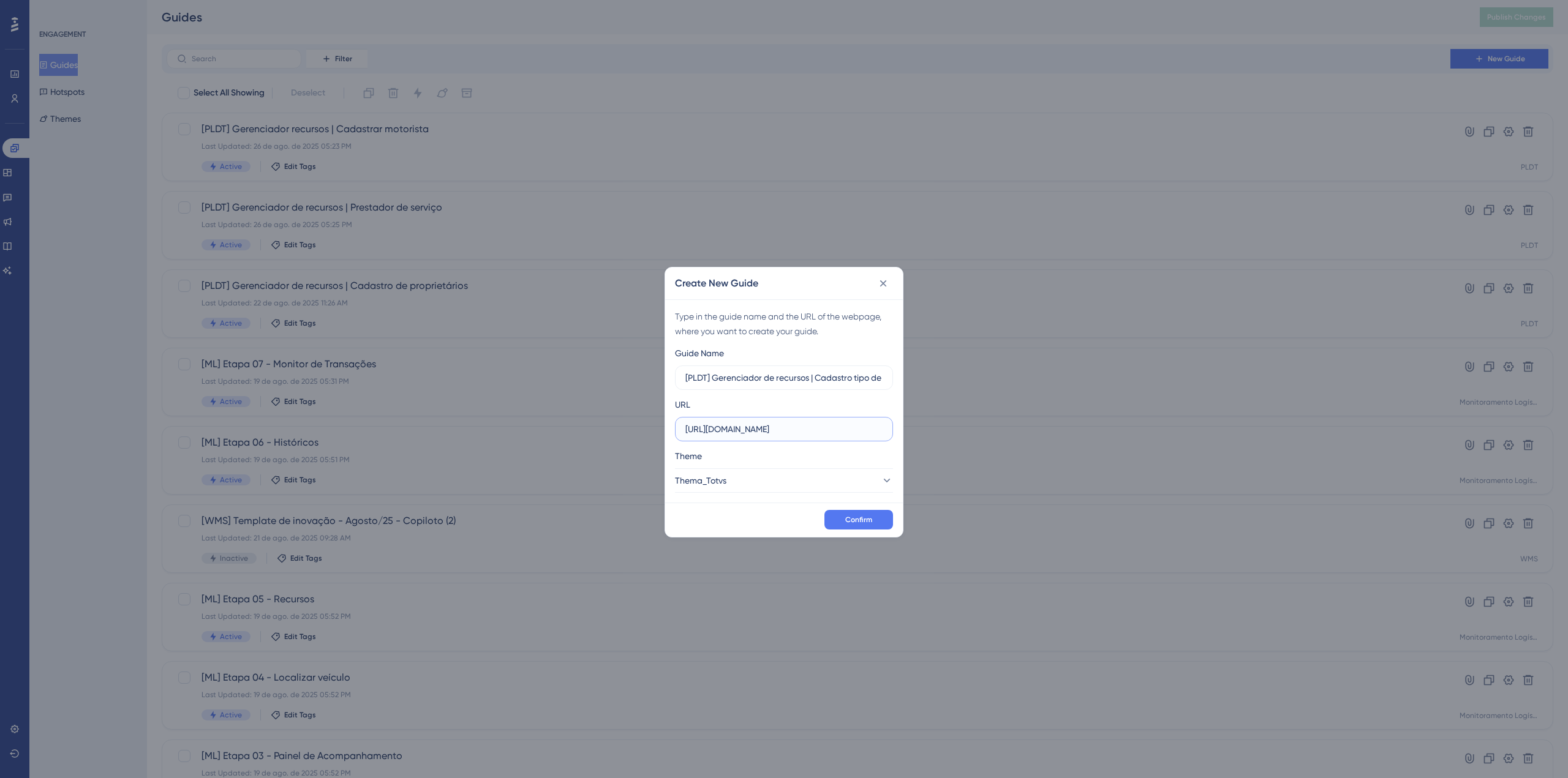
click at [811, 432] on input "https://demo.logistica.totvs.app" at bounding box center [783, 429] width 197 height 13
click at [814, 429] on input "https://demo.logistica.totvs.app" at bounding box center [783, 429] width 197 height 13
paste input "supply.logistica.staging.totvs.app/planodistribuicao/configurador"
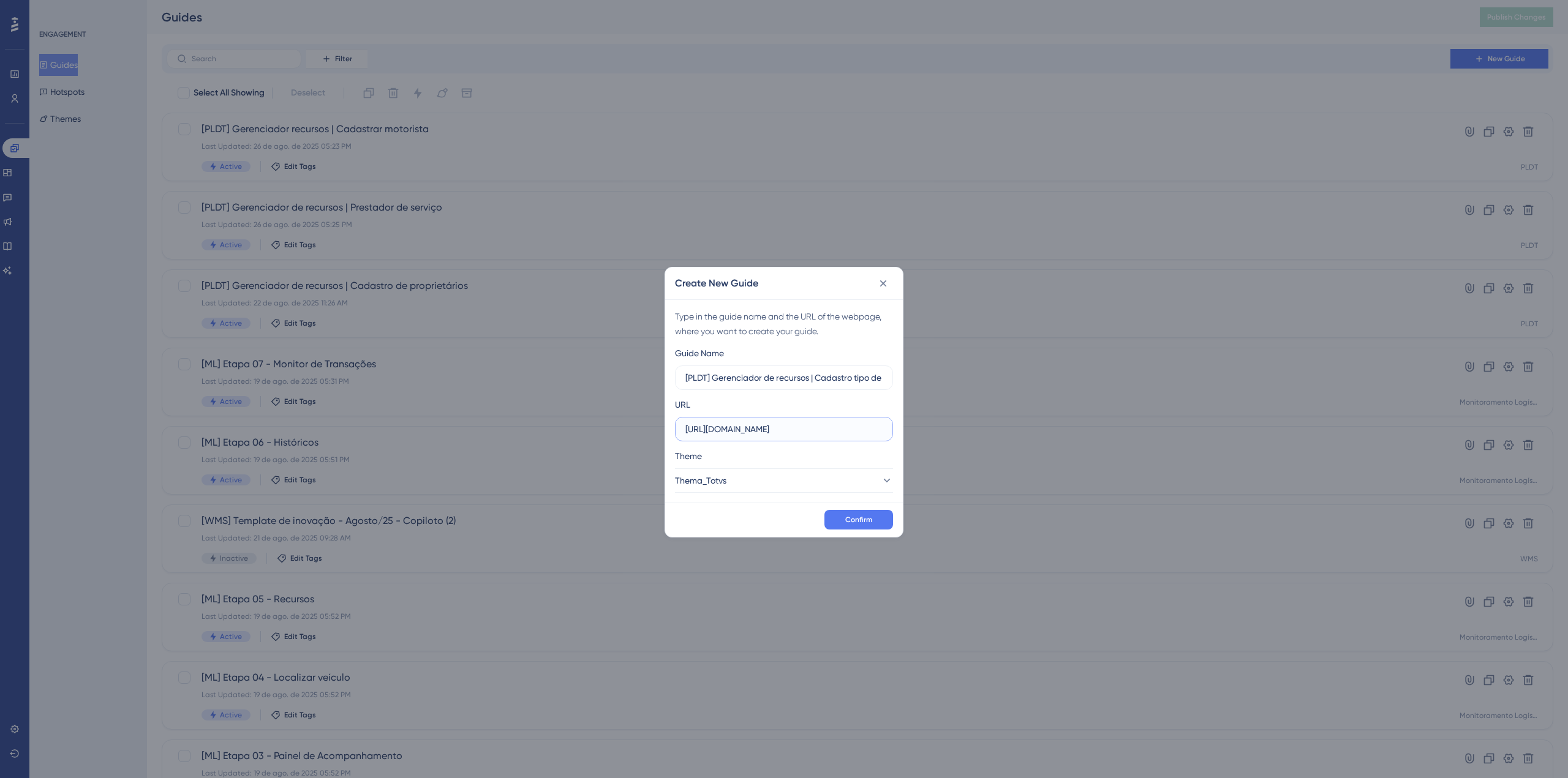
scroll to position [0, 94]
type input "https://supply.logistica.staging.totvs.app/planodistribuicao/configurador"
click at [851, 518] on span "Confirm" at bounding box center [858, 520] width 27 height 10
